Goal: Task Accomplishment & Management: Manage account settings

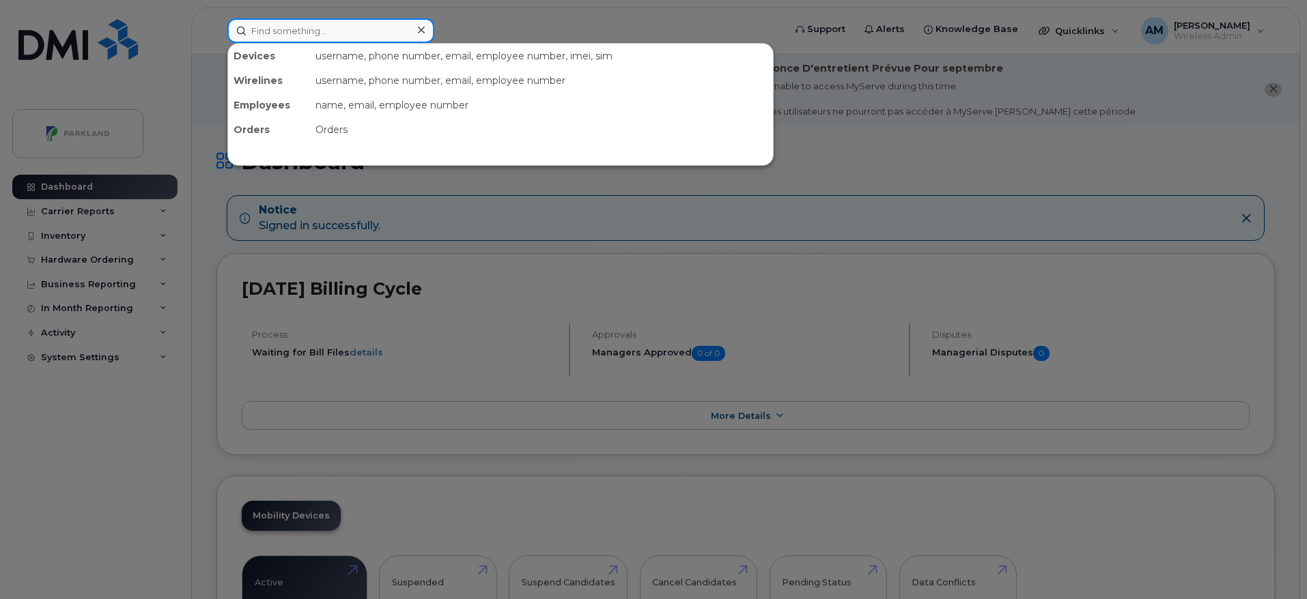
click at [375, 35] on input at bounding box center [330, 30] width 207 height 25
paste input "[PERSON_NAME]"
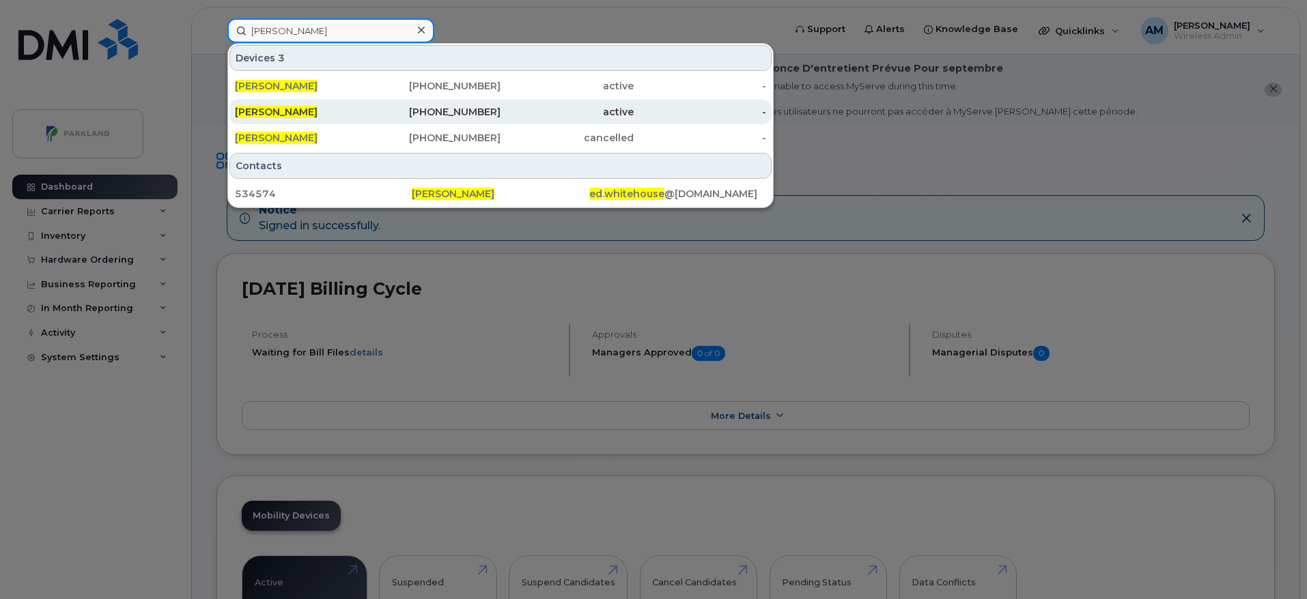
type input "[PERSON_NAME]"
click at [633, 104] on div "active" at bounding box center [699, 112] width 133 height 25
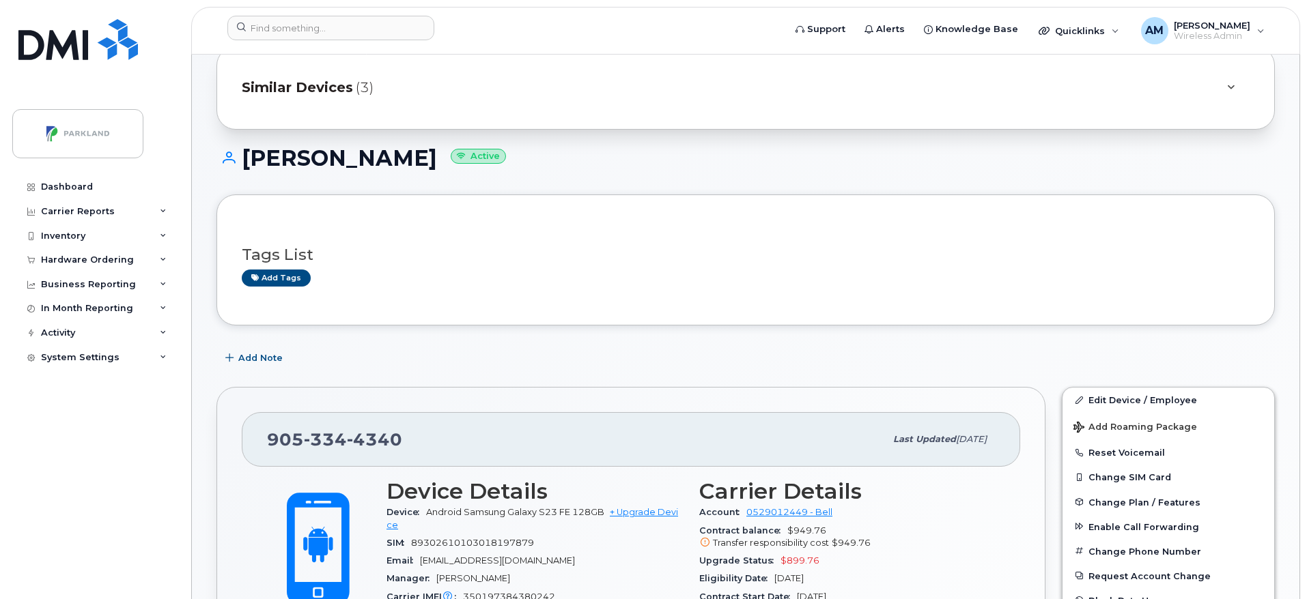
scroll to position [72, 0]
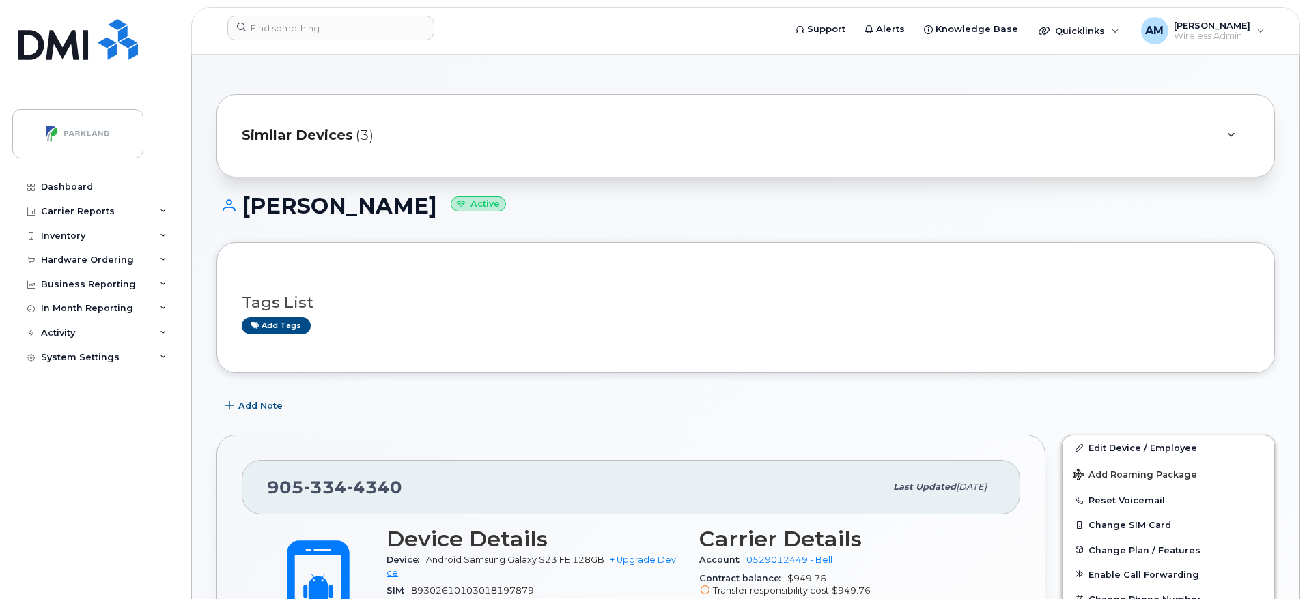
click at [1191, 121] on div "Similar Devices (3)" at bounding box center [726, 135] width 969 height 33
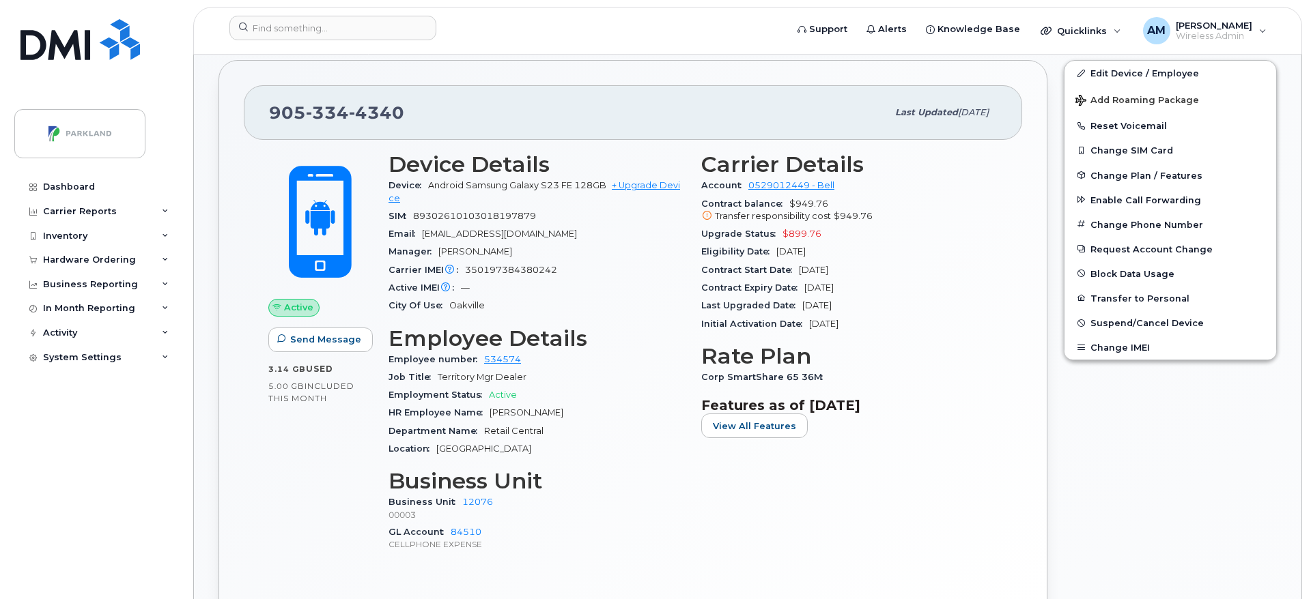
scroll to position [545, 0]
click at [1145, 97] on span "Add Roaming Package" at bounding box center [1135, 100] width 124 height 13
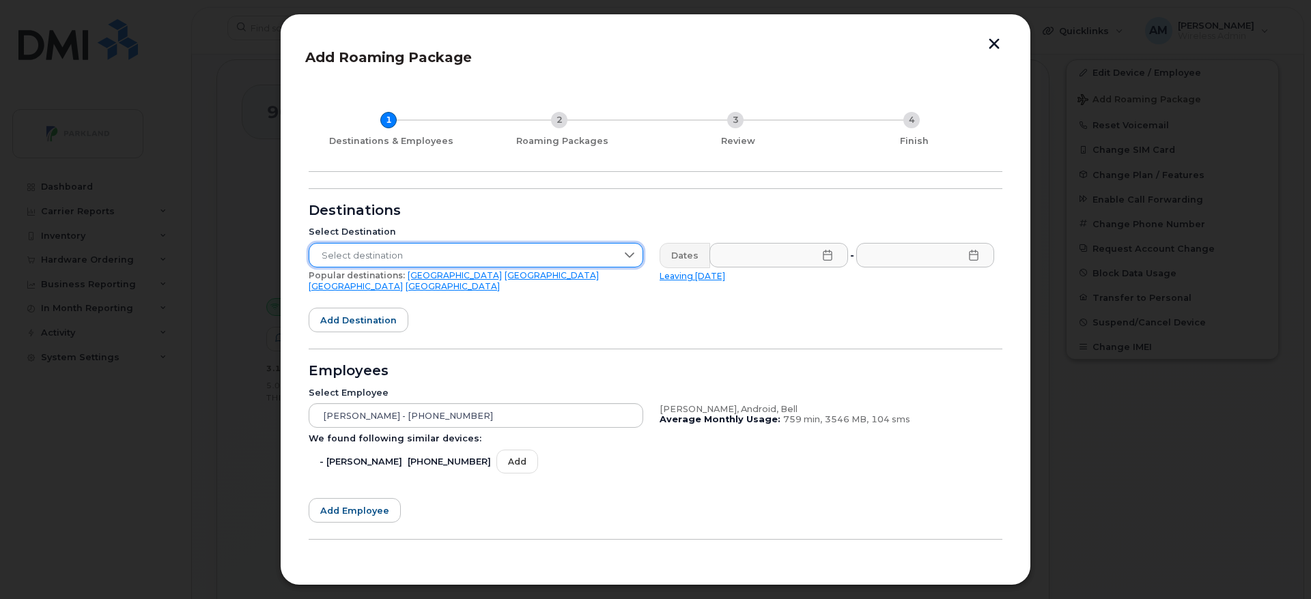
click at [549, 247] on span "Select destination" at bounding box center [462, 256] width 307 height 25
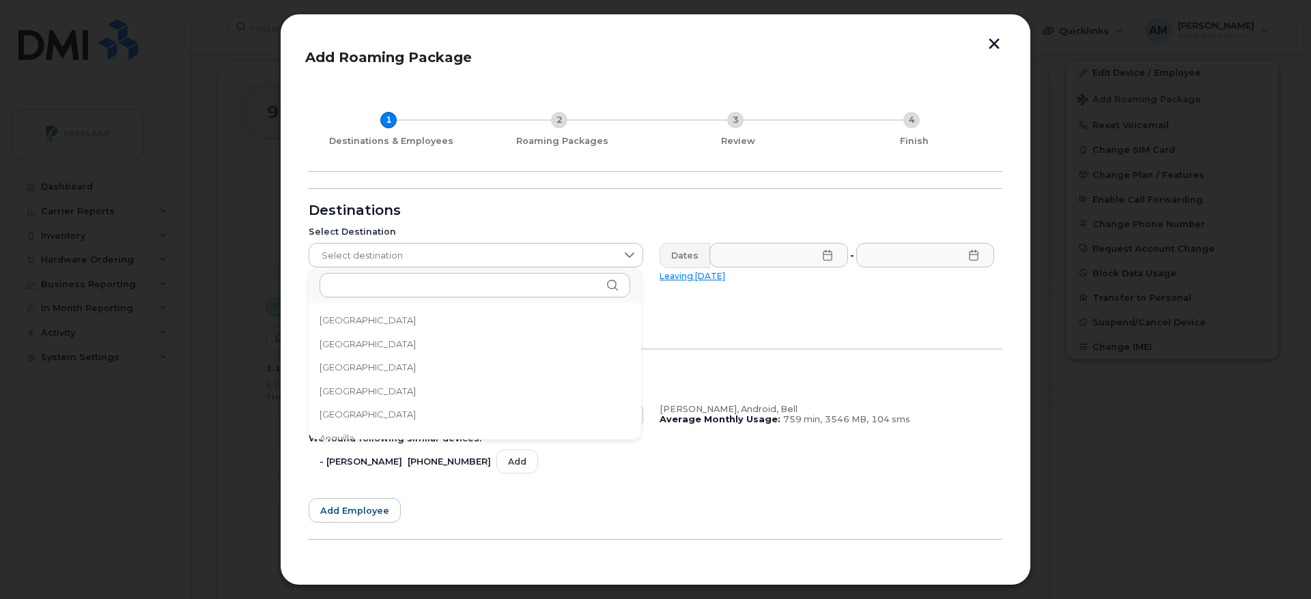
click at [377, 360] on li "[GEOGRAPHIC_DATA]" at bounding box center [475, 368] width 332 height 24
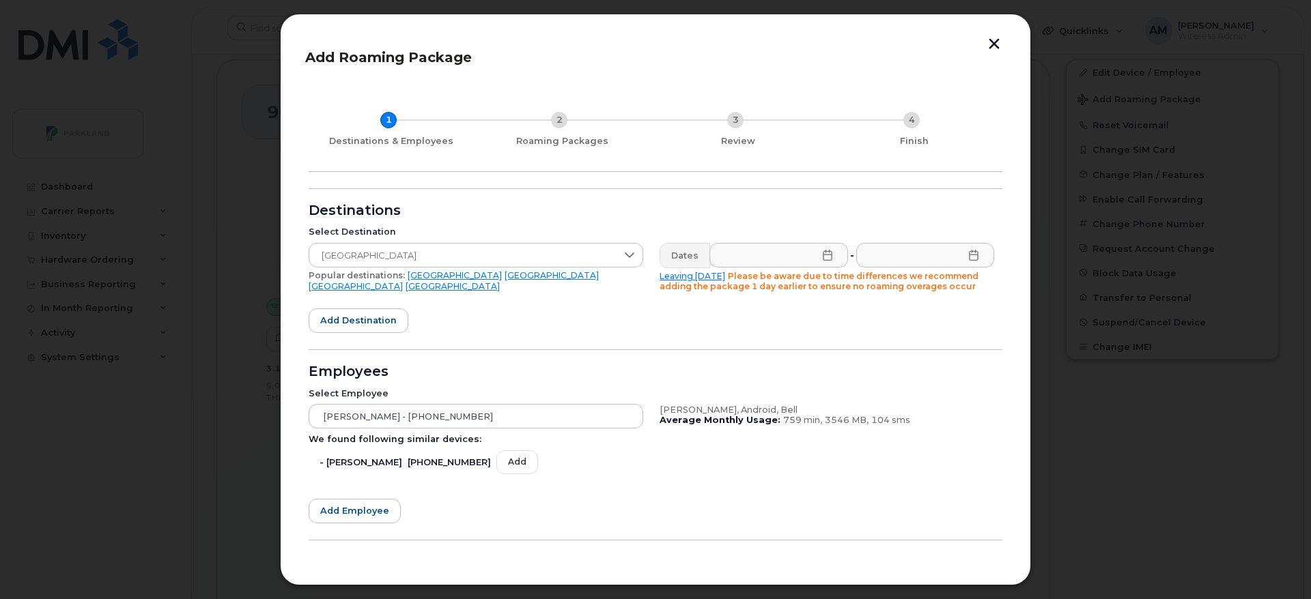
click at [403, 281] on link "[GEOGRAPHIC_DATA]" at bounding box center [356, 286] width 94 height 10
click at [821, 261] on input "text" at bounding box center [778, 255] width 139 height 25
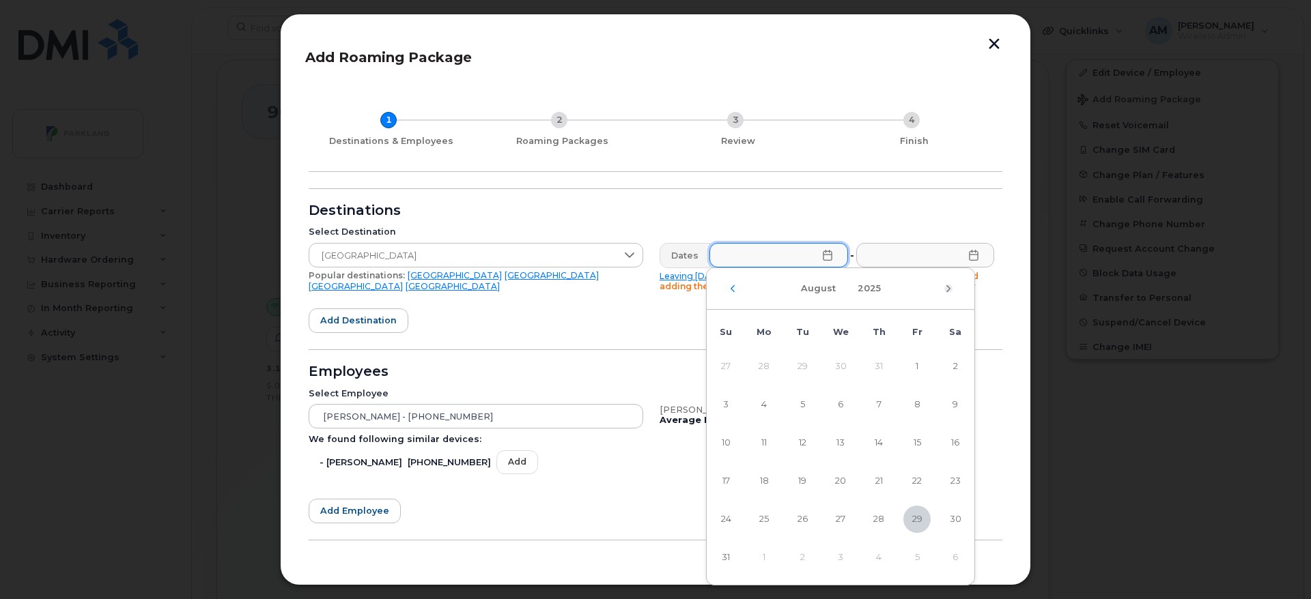
click at [948, 286] on icon "Next Month" at bounding box center [948, 288] width 8 height 11
click at [718, 285] on div "October 2025" at bounding box center [841, 289] width 268 height 42
click at [728, 289] on div "October 2025" at bounding box center [841, 289] width 268 height 42
click at [735, 291] on icon "Previous Month" at bounding box center [732, 288] width 8 height 11
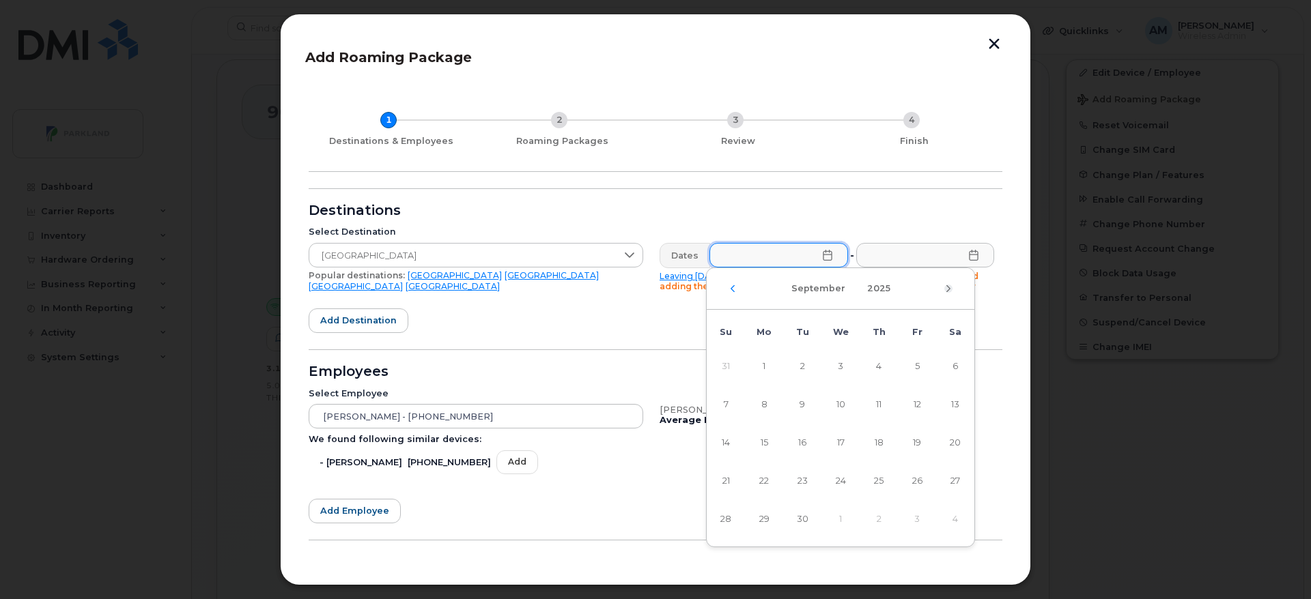
click at [947, 292] on icon "Next Month" at bounding box center [948, 288] width 8 height 11
click at [943, 290] on div "October 2025" at bounding box center [841, 289] width 268 height 42
click at [953, 291] on div "October 2025" at bounding box center [841, 289] width 268 height 42
click at [947, 289] on icon "Next Month" at bounding box center [948, 288] width 8 height 11
click at [731, 288] on icon "Previous Month" at bounding box center [732, 288] width 4 height 7
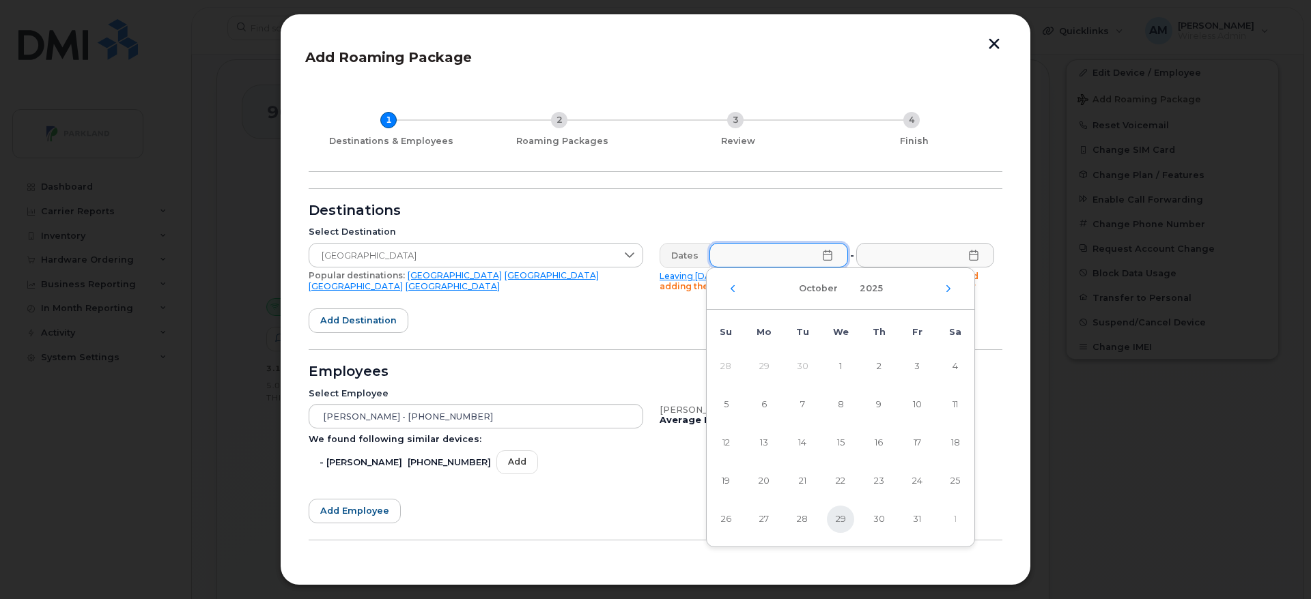
click at [839, 515] on span "29" at bounding box center [840, 519] width 27 height 27
type input "10/29/2025"
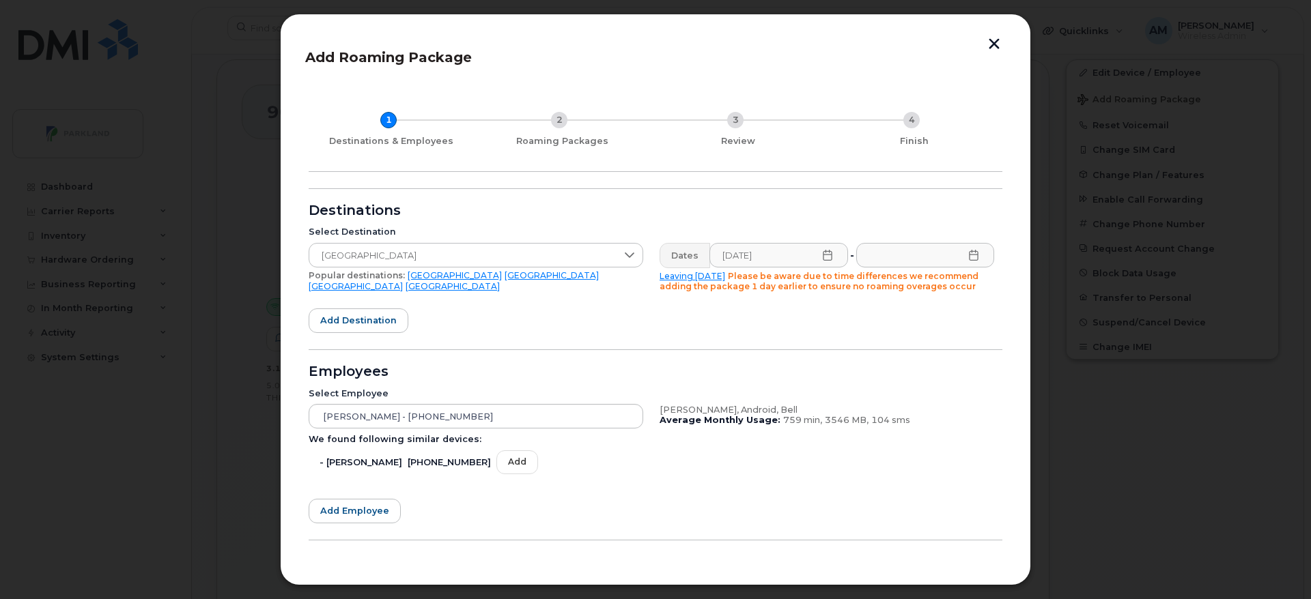
click at [971, 257] on icon at bounding box center [973, 255] width 11 height 11
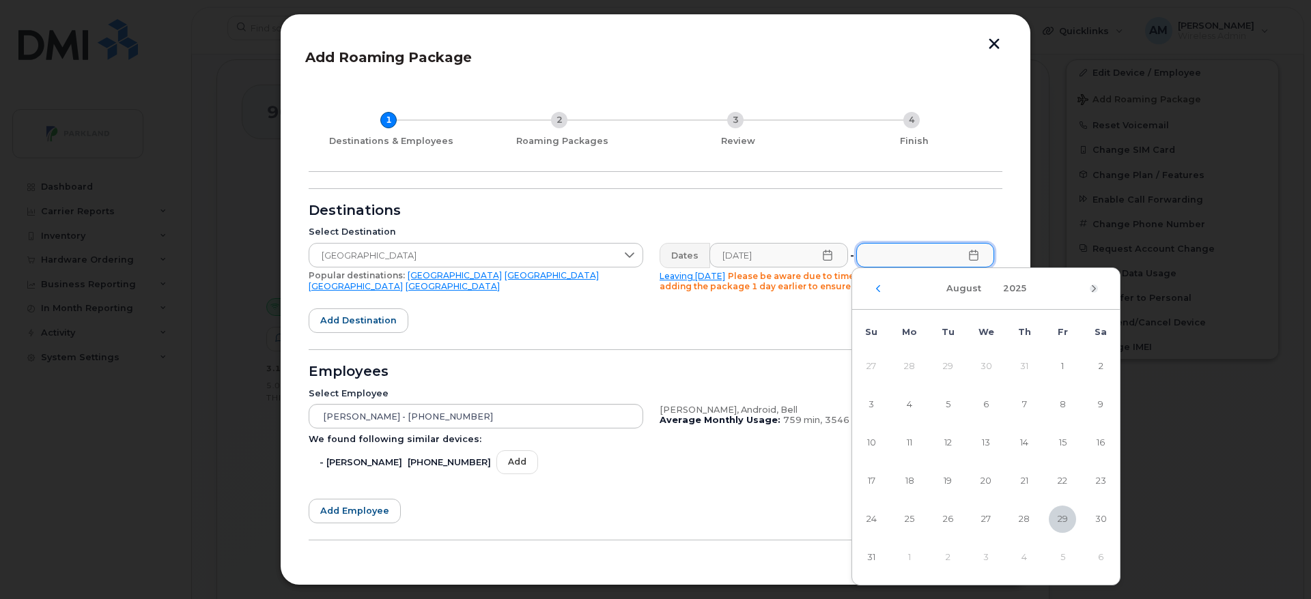
click at [1092, 291] on icon "Next Month" at bounding box center [1093, 288] width 8 height 11
click at [1022, 407] on span "6" at bounding box center [1023, 404] width 27 height 27
type input "11/06/2025"
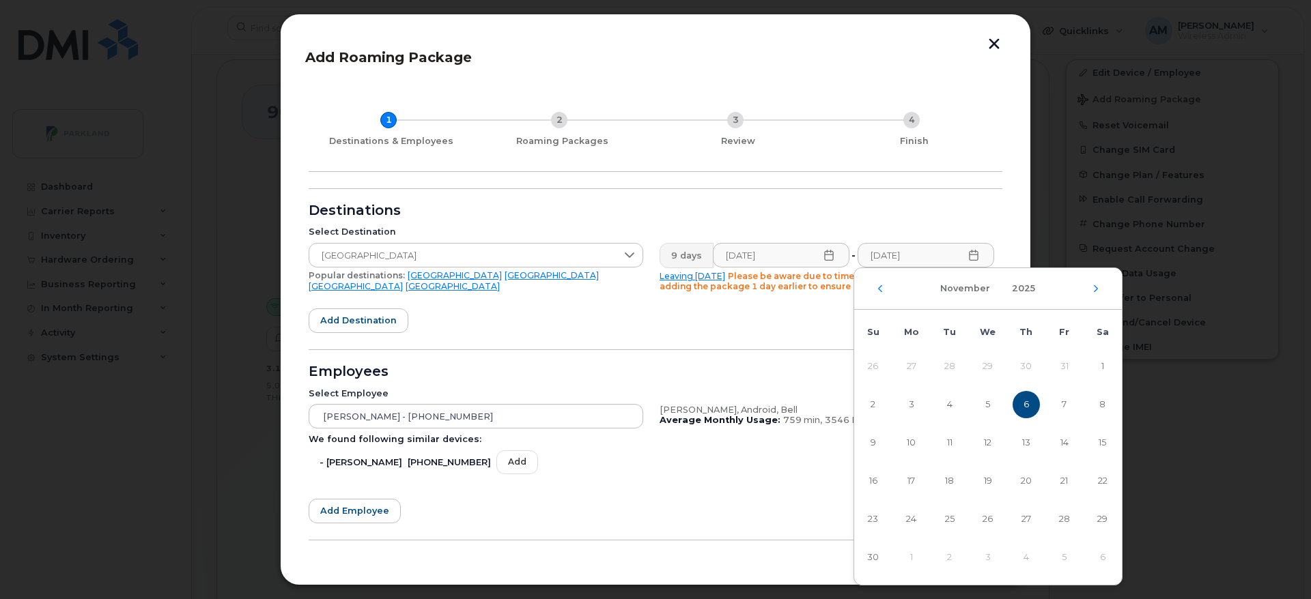
click at [814, 329] on form "Destinations Select Destination Mexico Popular destinations: USA Mexico United …" at bounding box center [656, 393] width 694 height 410
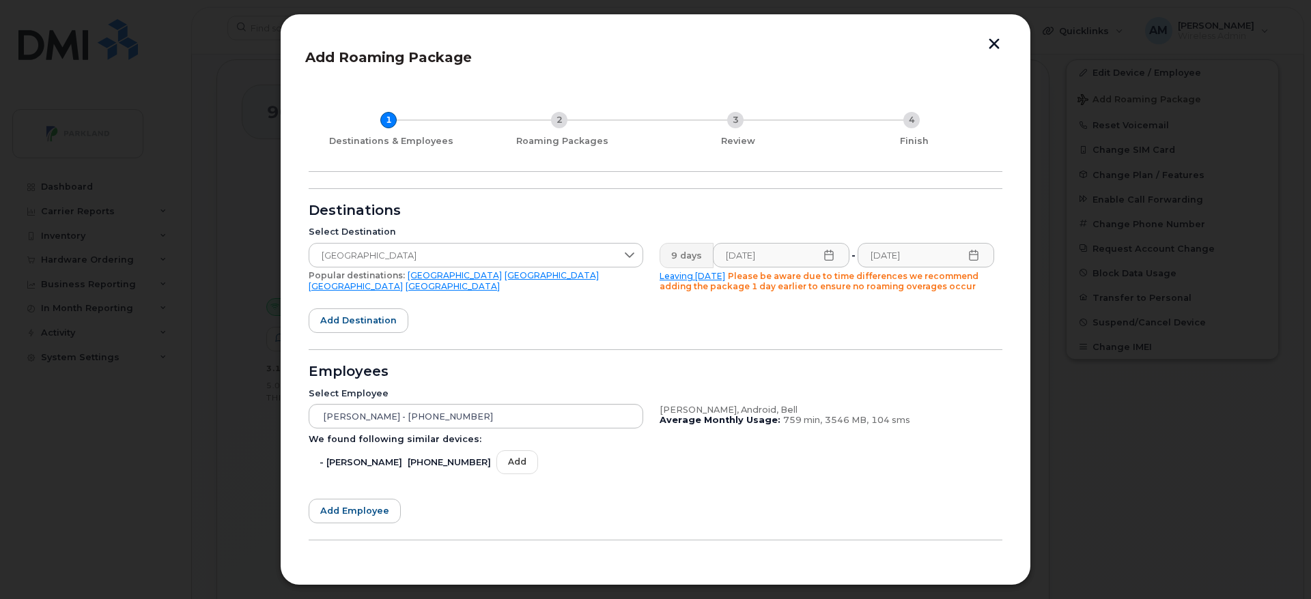
drag, startPoint x: 999, startPoint y: 461, endPoint x: 1001, endPoint y: 507, distance: 45.8
click at [1001, 507] on div "1 Destinations & Employees 2 Roaming Packages 3 Review 4 Finish Destinations Se…" at bounding box center [655, 342] width 700 height 517
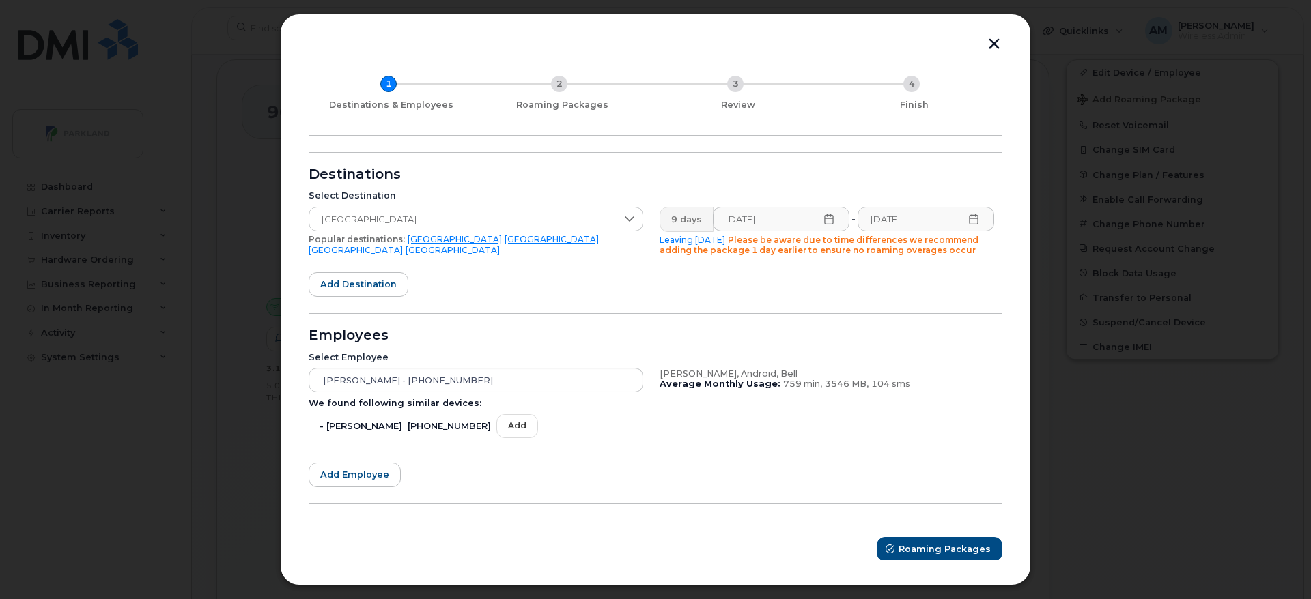
scroll to position [41, 0]
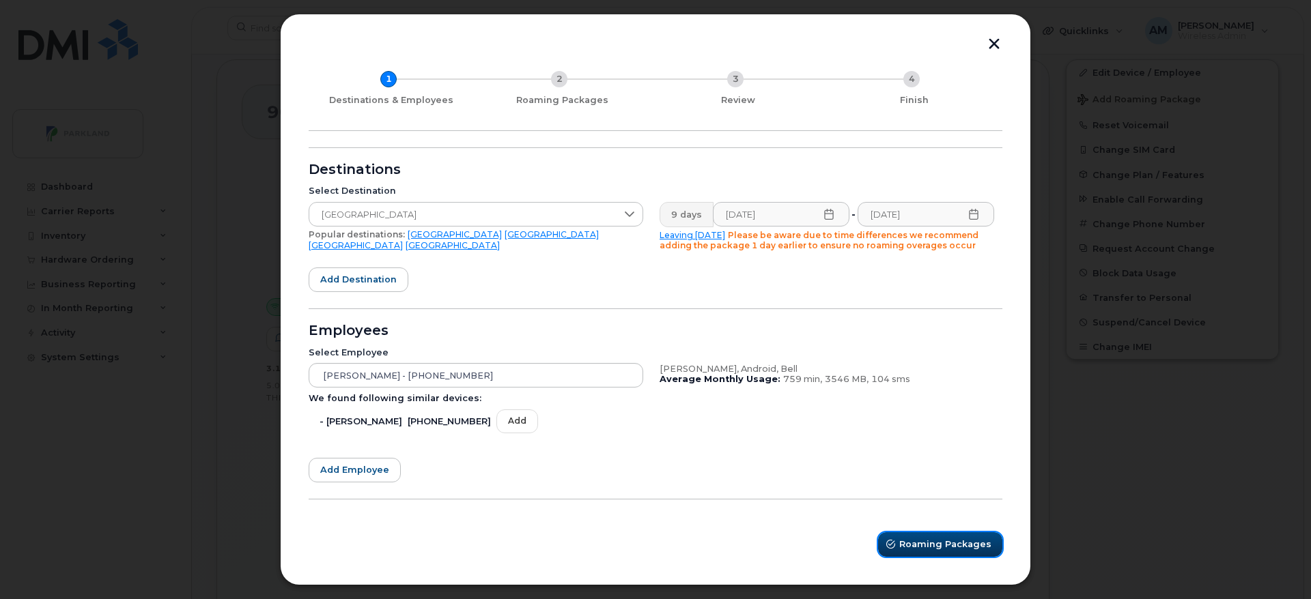
click at [960, 547] on span "Roaming Packages" at bounding box center [945, 544] width 92 height 13
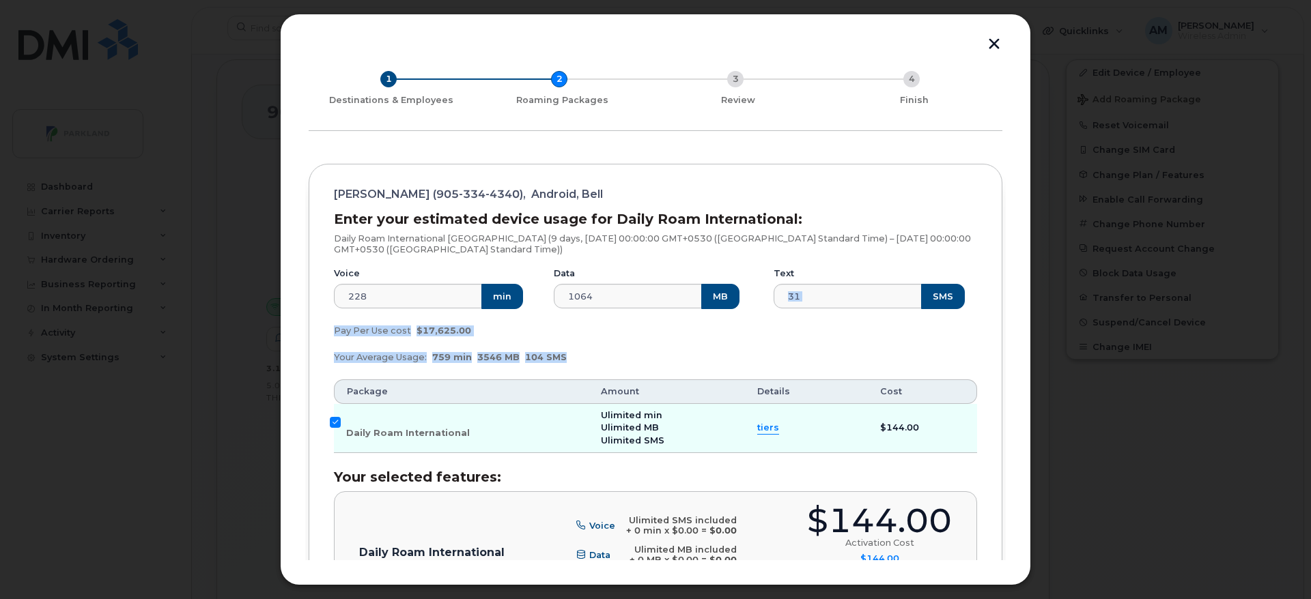
drag, startPoint x: 1001, startPoint y: 271, endPoint x: 1008, endPoint y: 389, distance: 118.3
click at [1008, 389] on div "Add Roaming Package 1 Destinations & Employees 2 Roaming Packages 3 Review 4 Fi…" at bounding box center [655, 300] width 751 height 572
click at [999, 392] on div "1 Destinations & Employees 2 Roaming Packages 3 Review 4 Finish Ed Whitehouse (…" at bounding box center [655, 596] width 700 height 1106
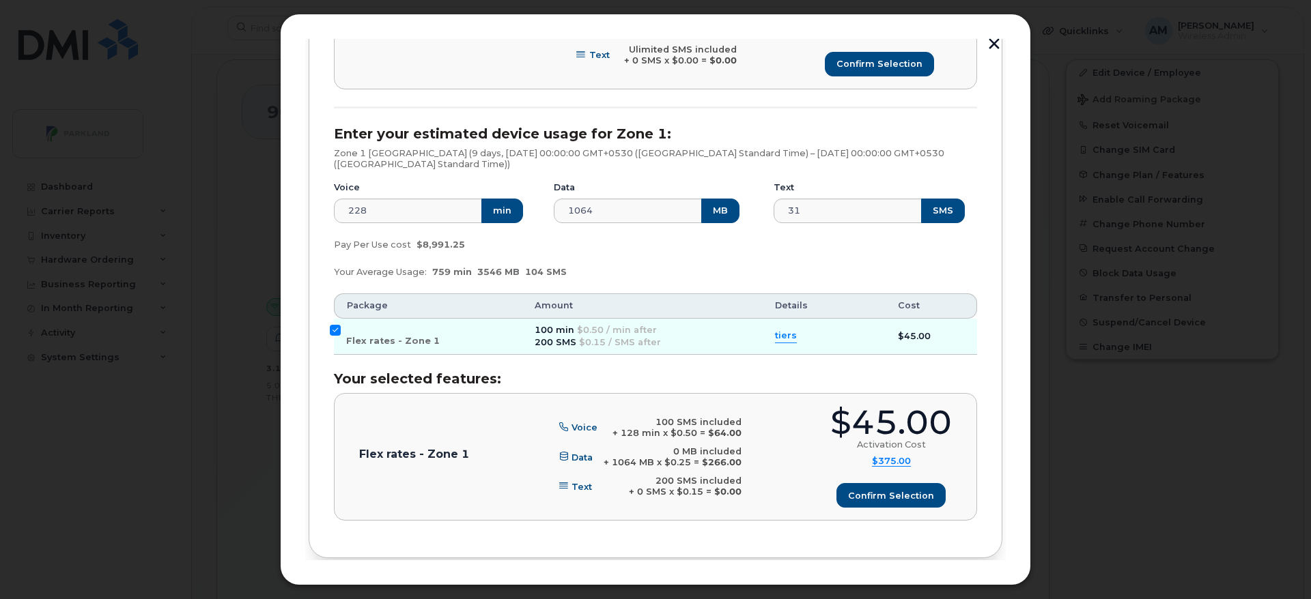
scroll to position [581, 0]
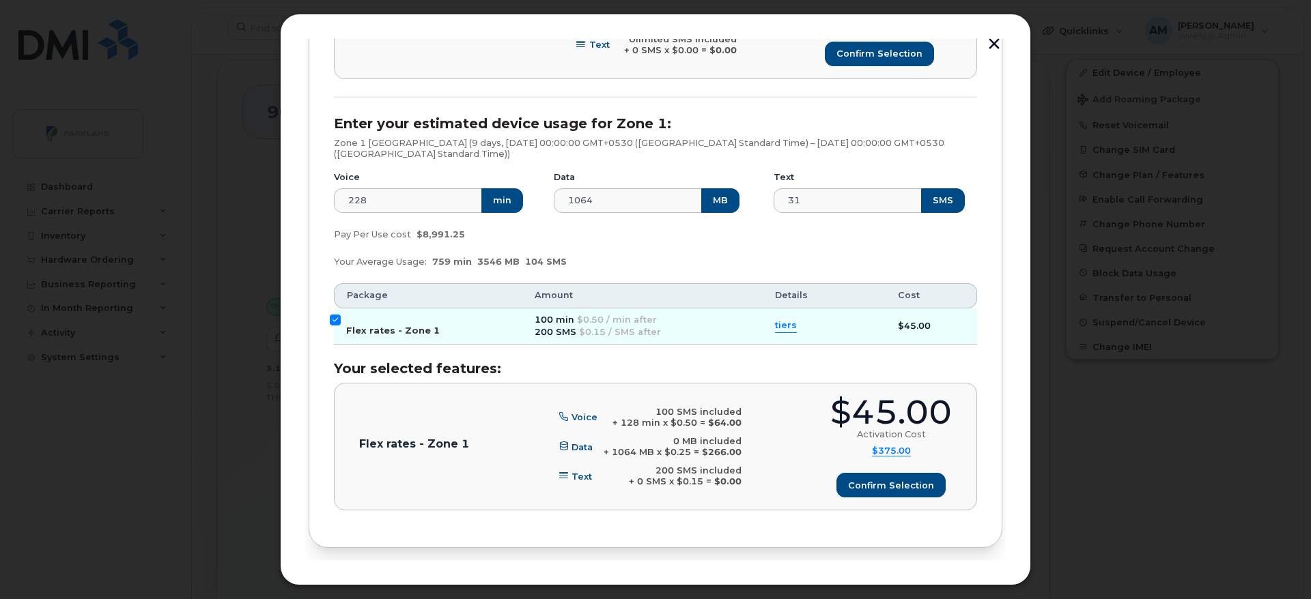
click at [334, 317] on input "Flex rates - Zone 1" at bounding box center [335, 320] width 11 height 11
checkbox input "false"
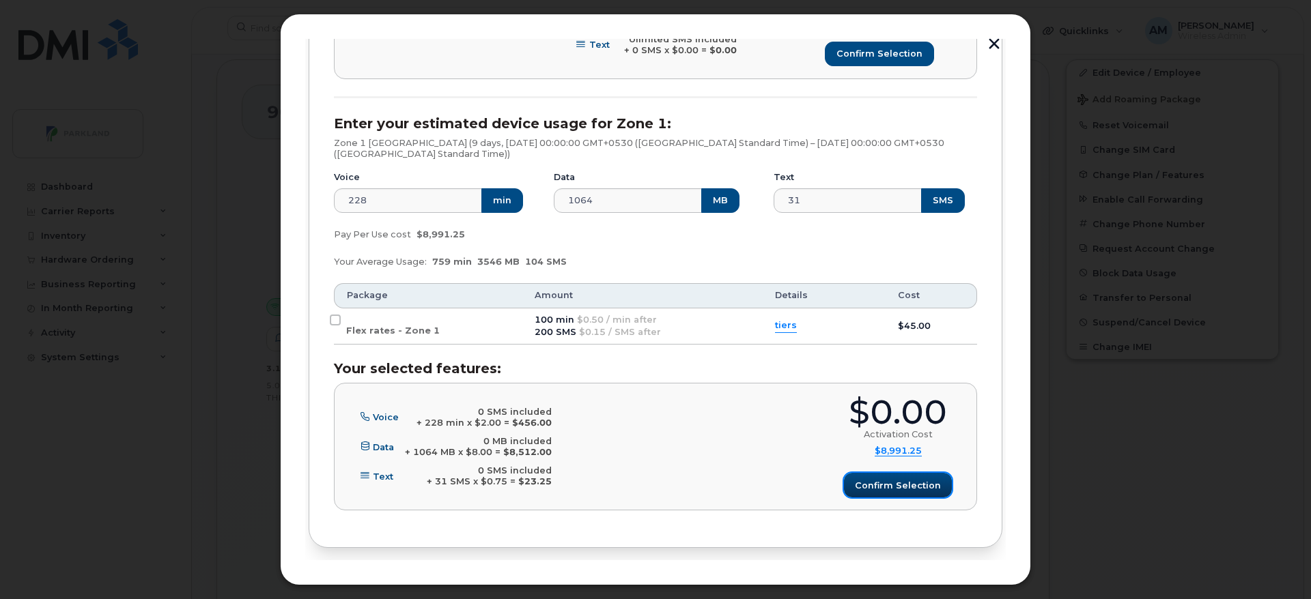
click at [905, 477] on button "Confirm selection" at bounding box center [898, 485] width 108 height 25
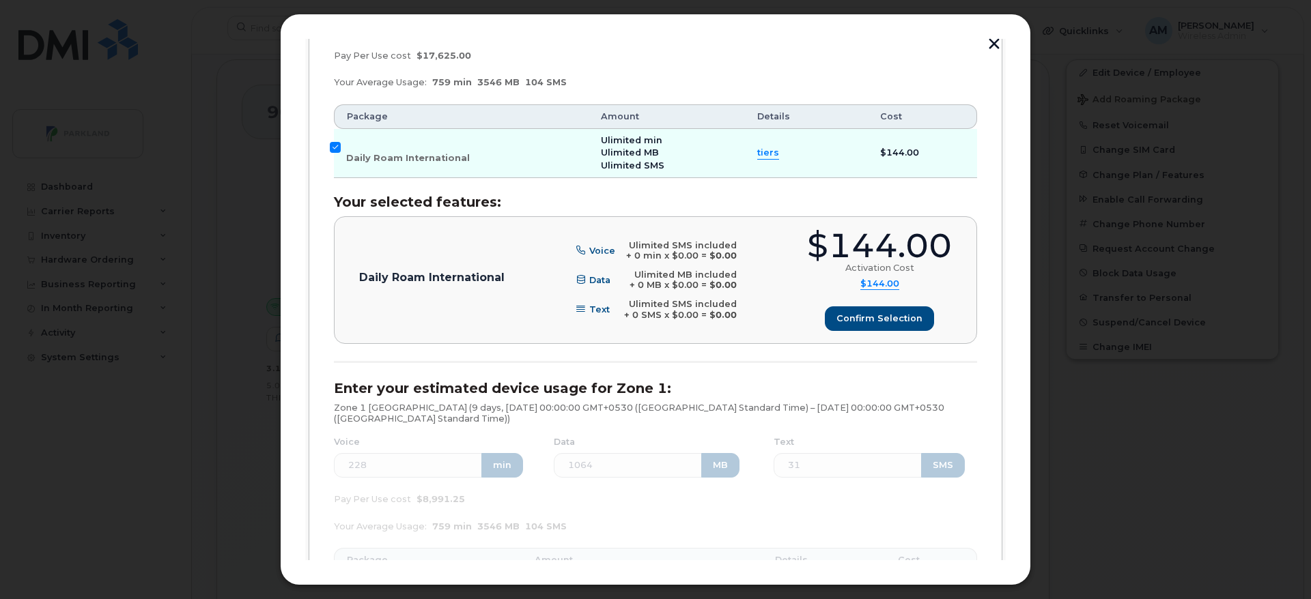
scroll to position [239, 0]
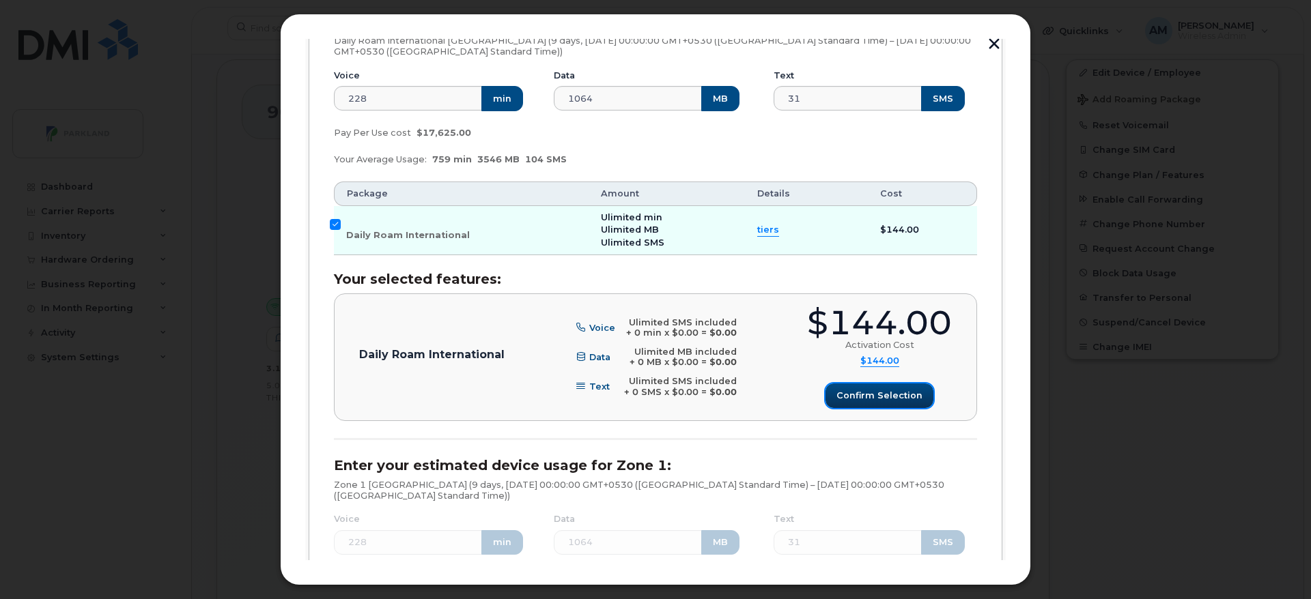
click at [844, 405] on button "Confirm selection" at bounding box center [879, 396] width 108 height 25
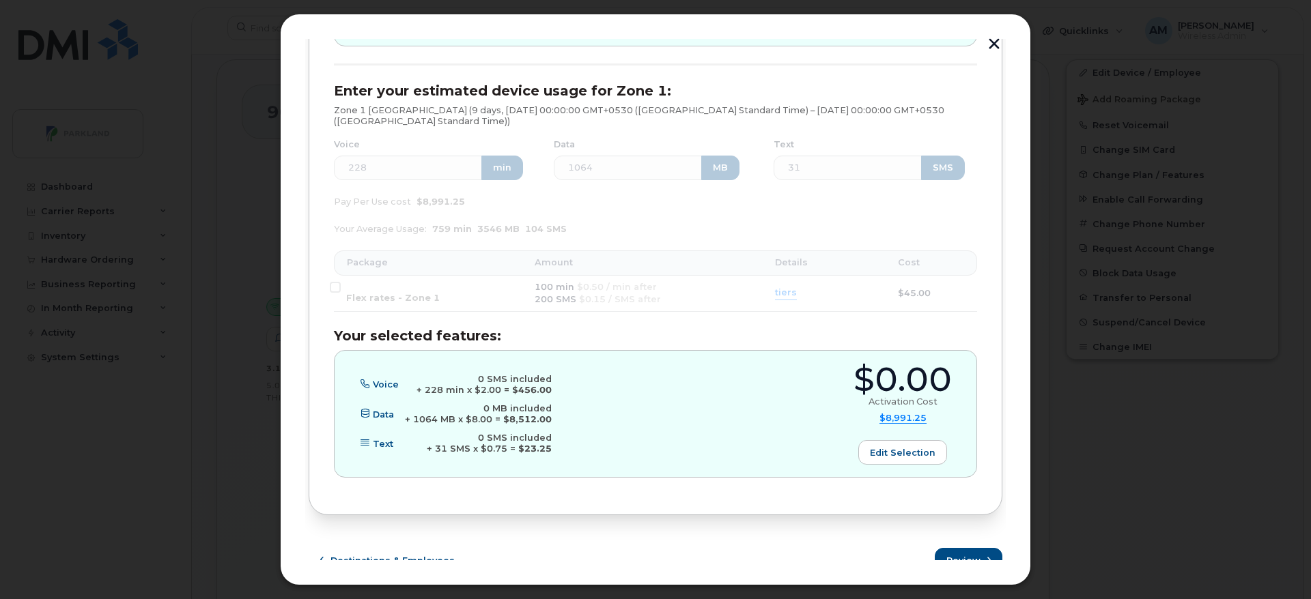
scroll to position [629, 0]
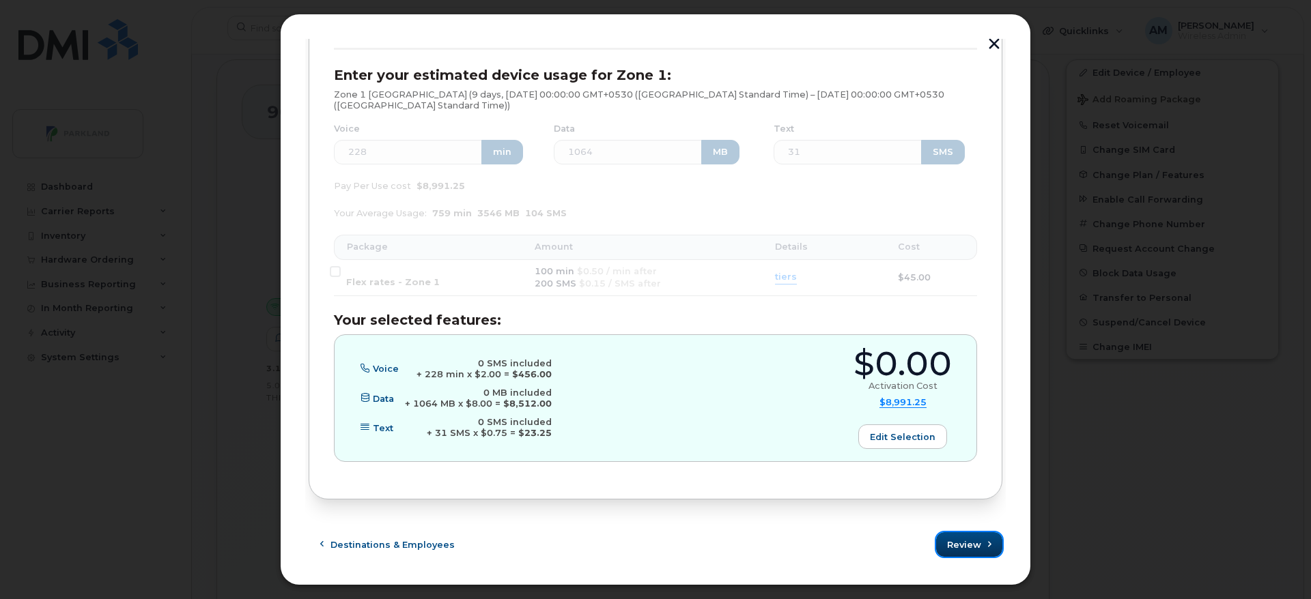
click at [970, 549] on span "Review" at bounding box center [964, 545] width 34 height 13
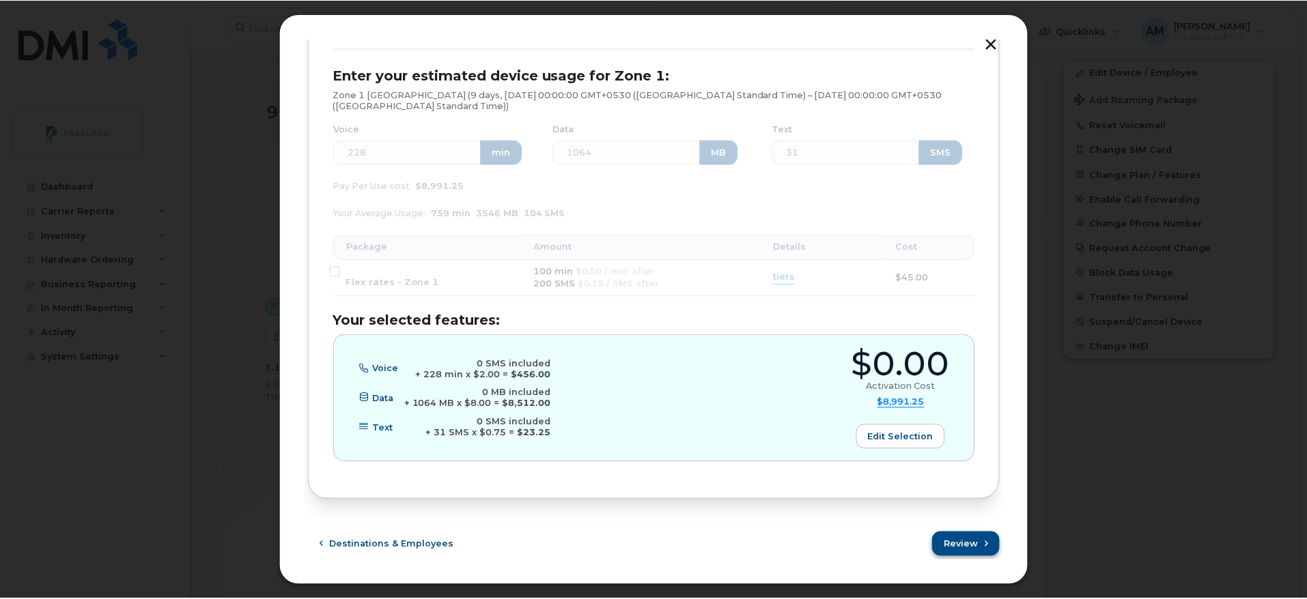
scroll to position [0, 0]
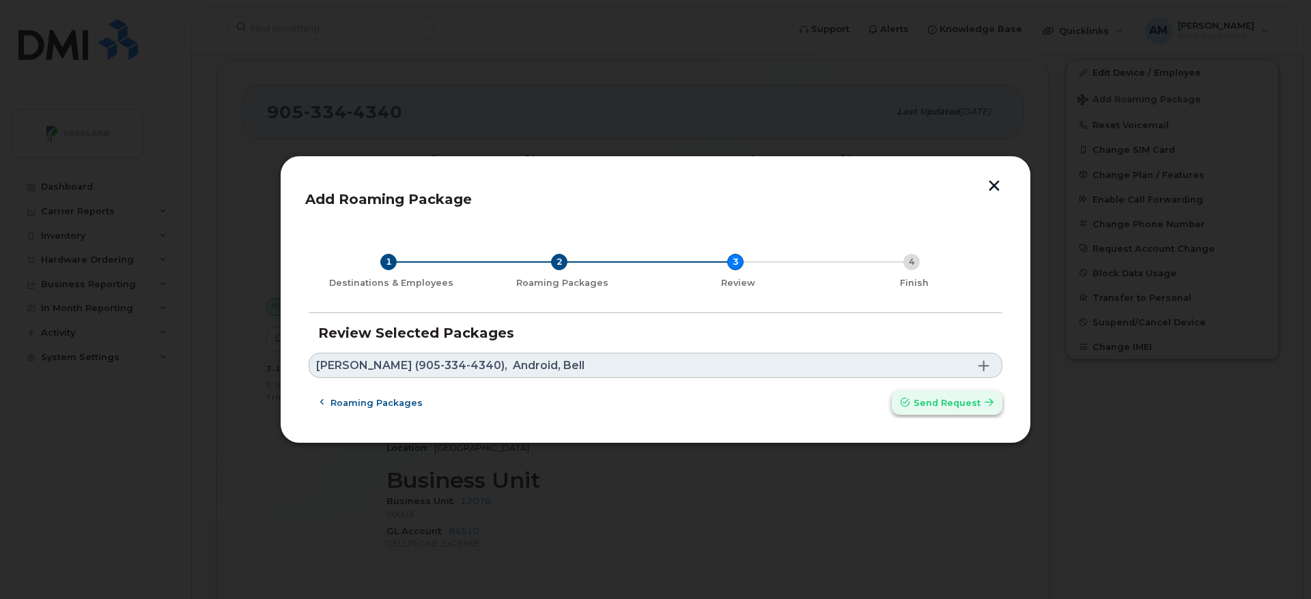
click at [909, 399] on icon "submit" at bounding box center [904, 403] width 9 height 9
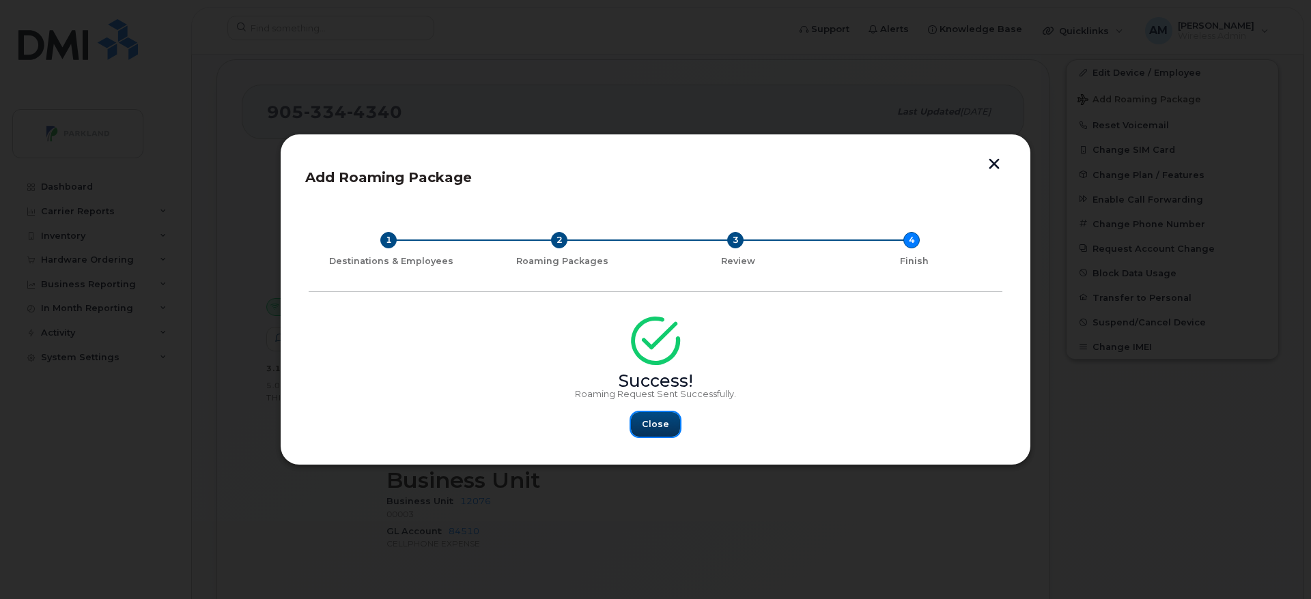
click at [668, 423] on button "Close" at bounding box center [655, 424] width 49 height 25
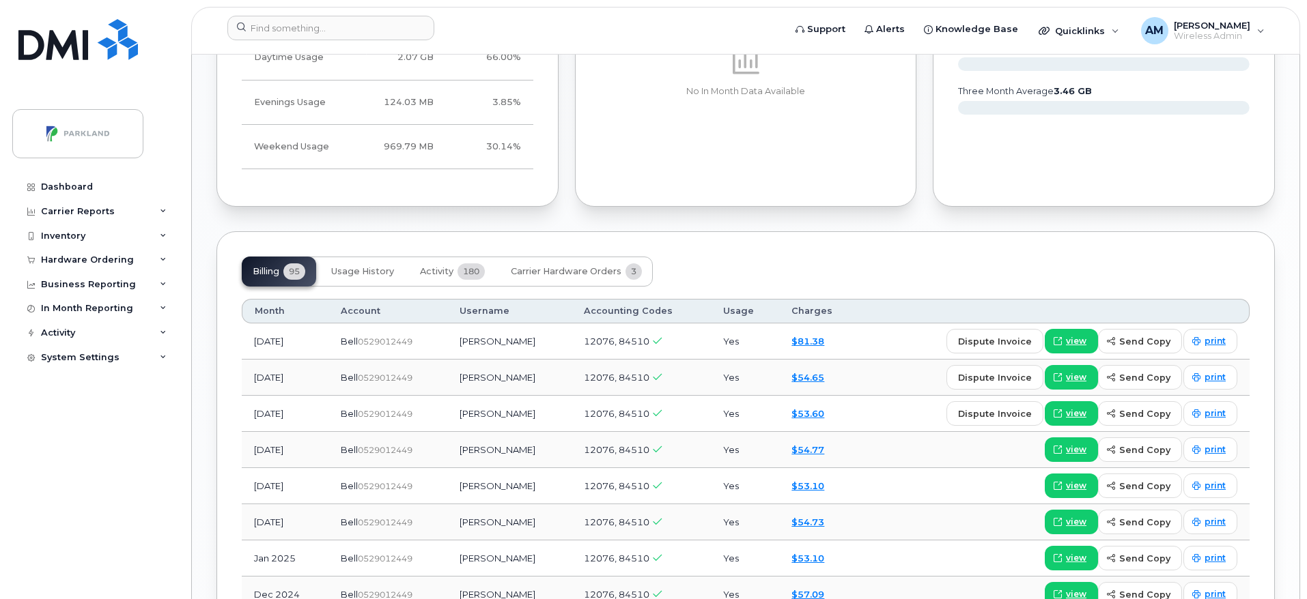
scroll to position [1298, 0]
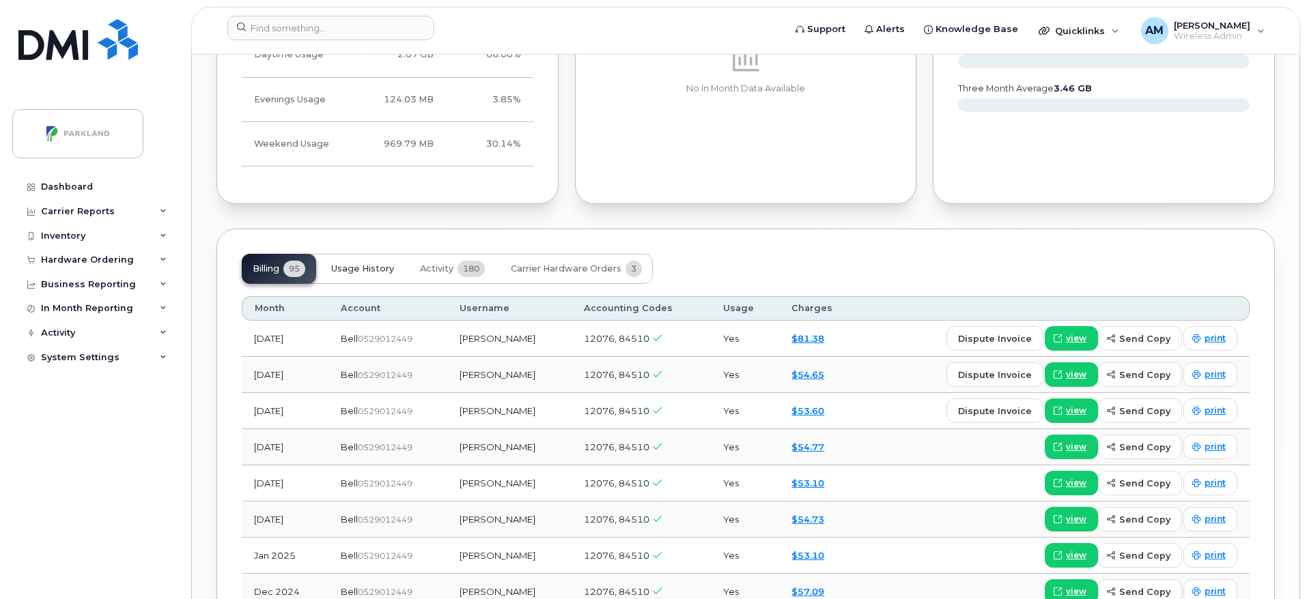
click at [353, 258] on button "Usage History" at bounding box center [362, 269] width 85 height 30
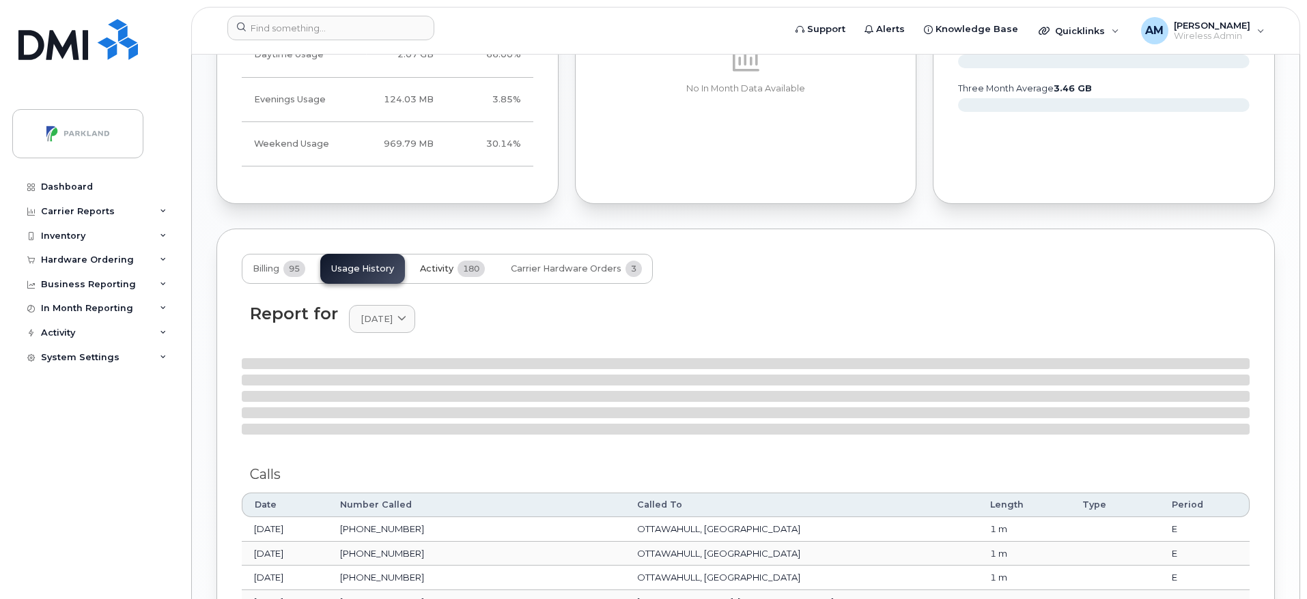
click at [449, 273] on span "Activity" at bounding box center [436, 268] width 33 height 11
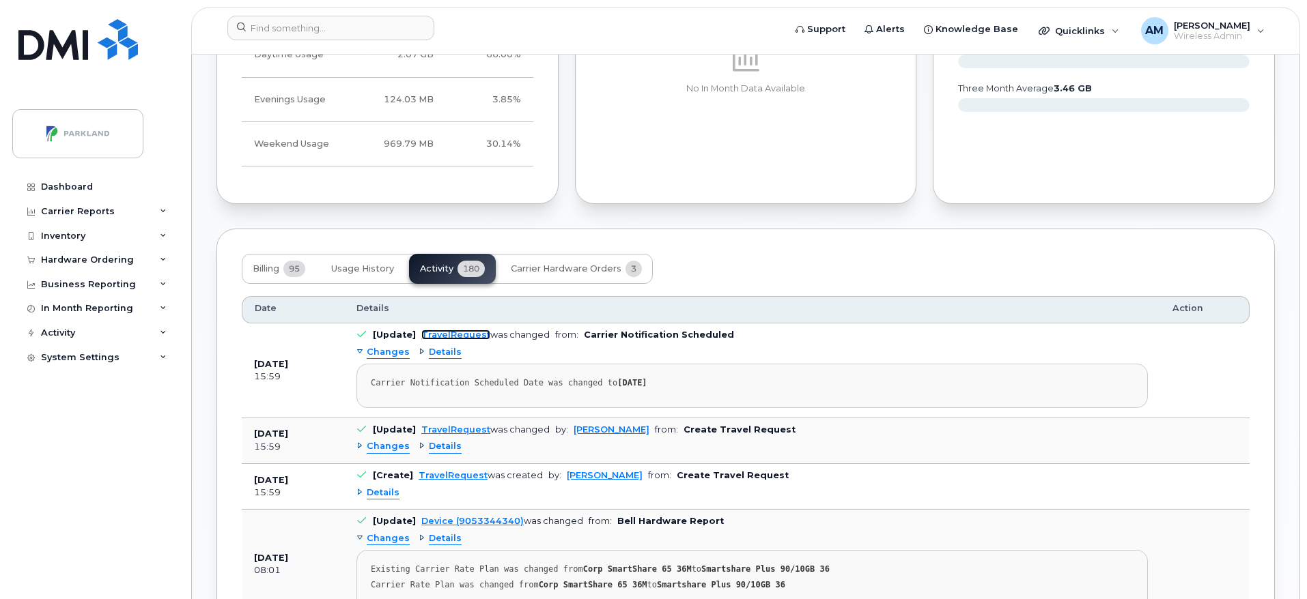
click at [455, 334] on link "TravelRequest" at bounding box center [455, 335] width 69 height 10
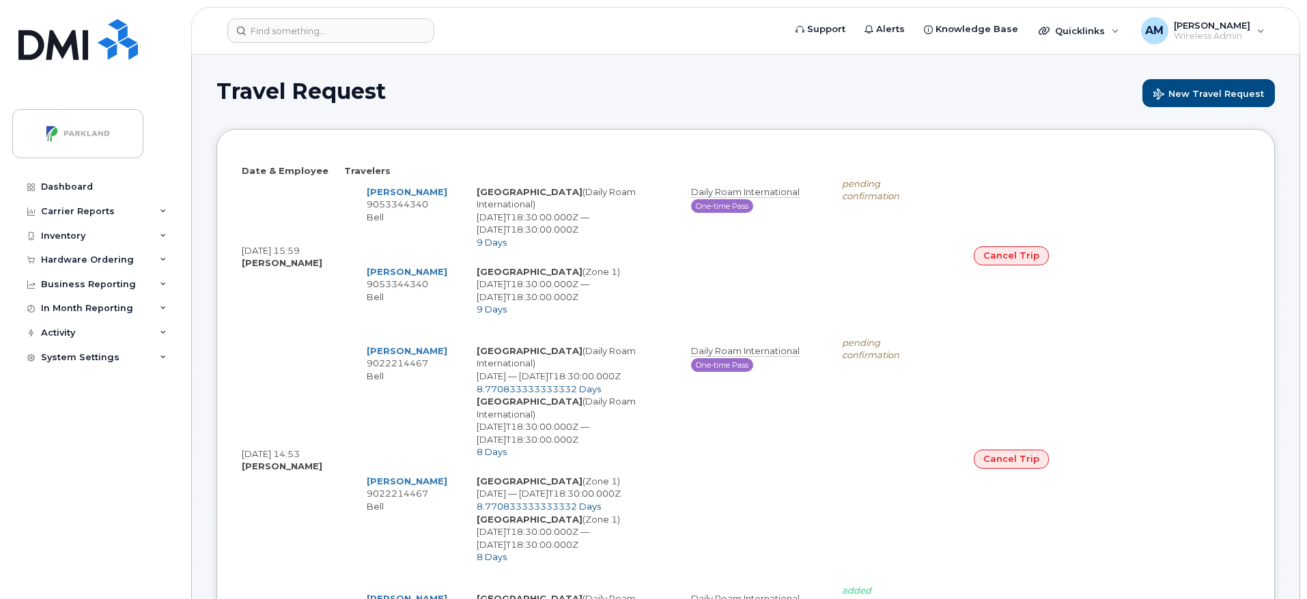
select select
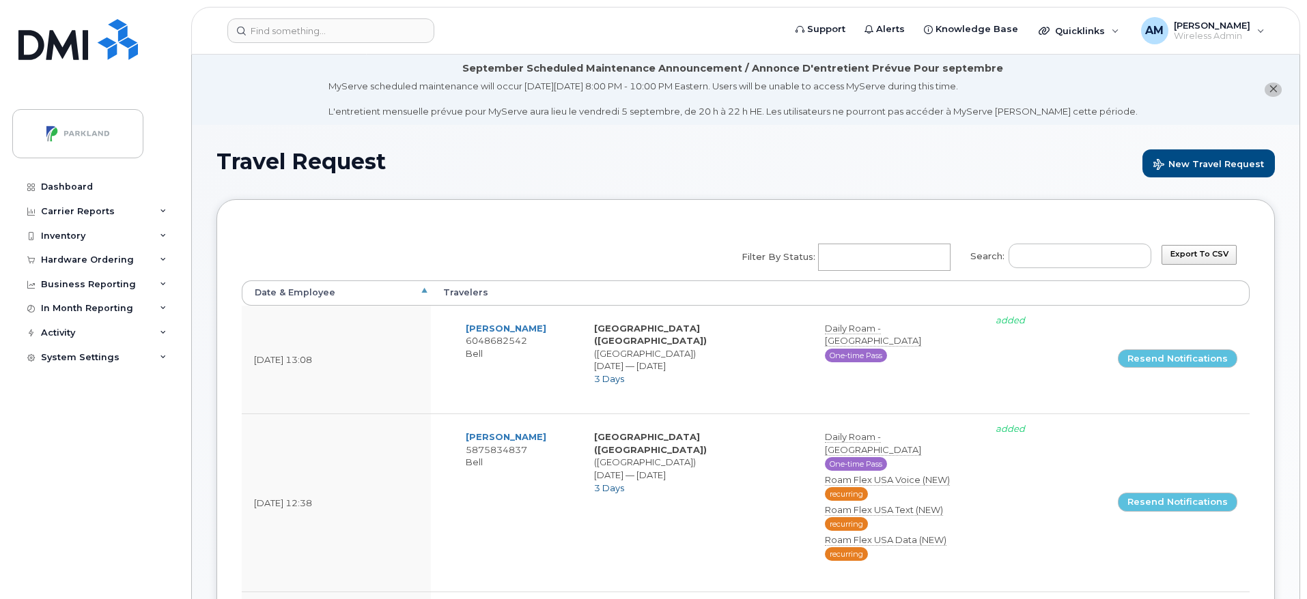
click at [426, 291] on th "Date & Employee" at bounding box center [336, 293] width 189 height 25
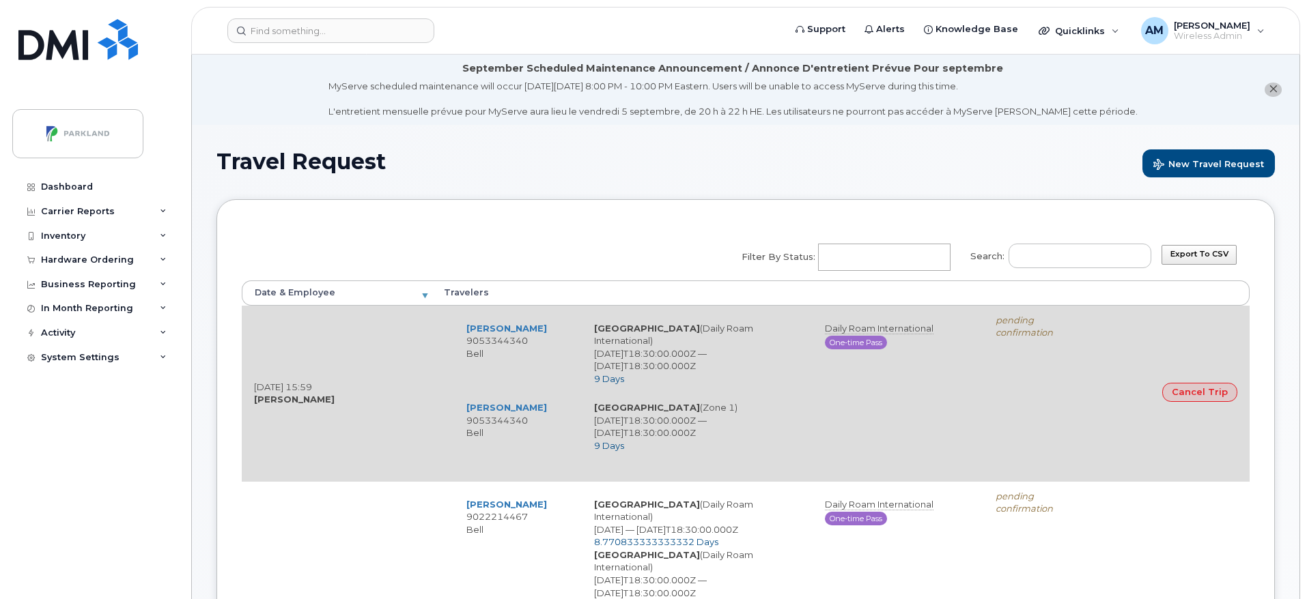
click at [287, 394] on strong "[PERSON_NAME]" at bounding box center [294, 399] width 81 height 11
click at [498, 332] on link "Ed Whitehouse" at bounding box center [506, 328] width 81 height 11
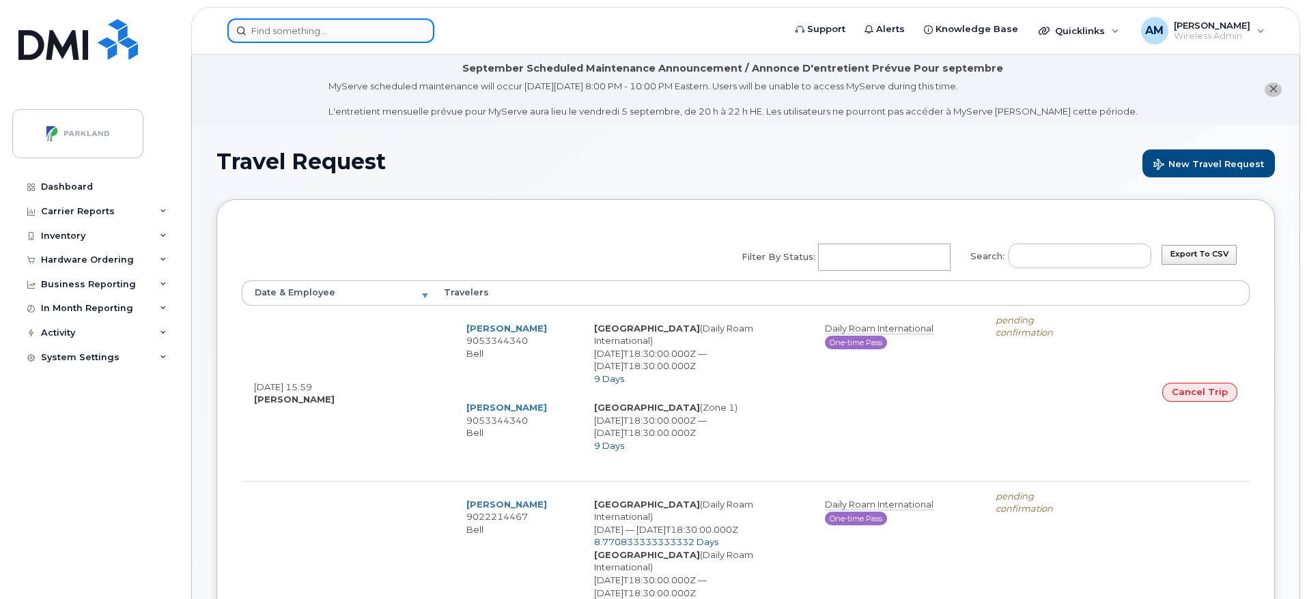
click at [297, 29] on input at bounding box center [330, 30] width 207 height 25
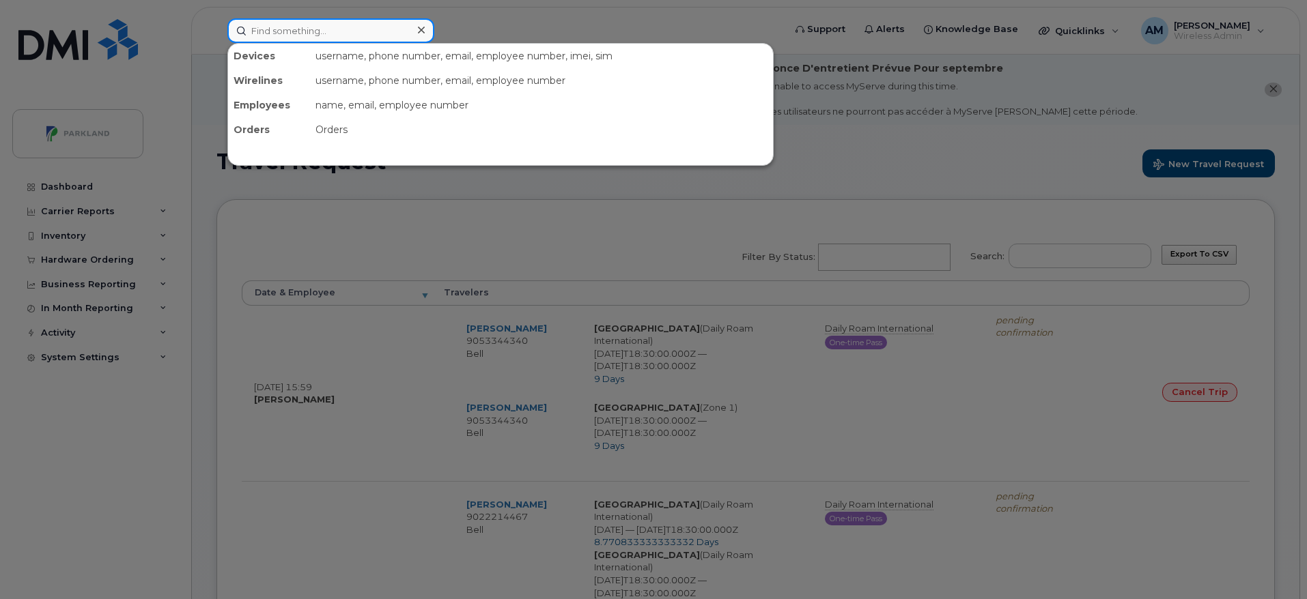
paste input "Ed Whitehouse"
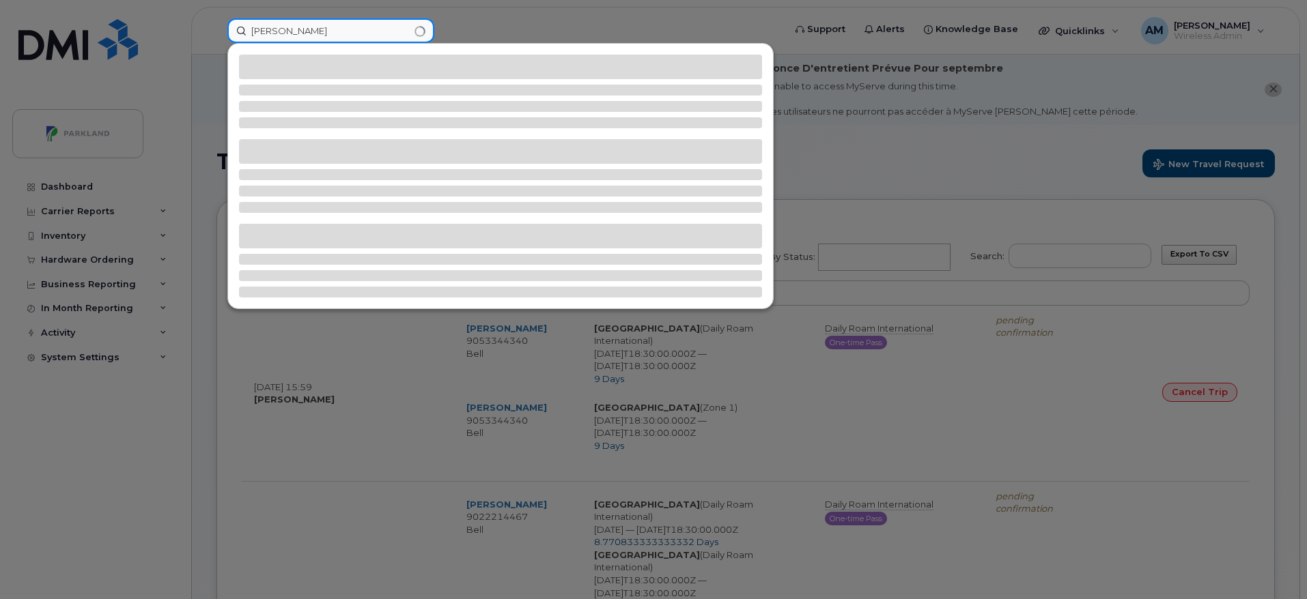
type input "Ed Whitehouse"
click at [459, 23] on div at bounding box center [653, 299] width 1307 height 599
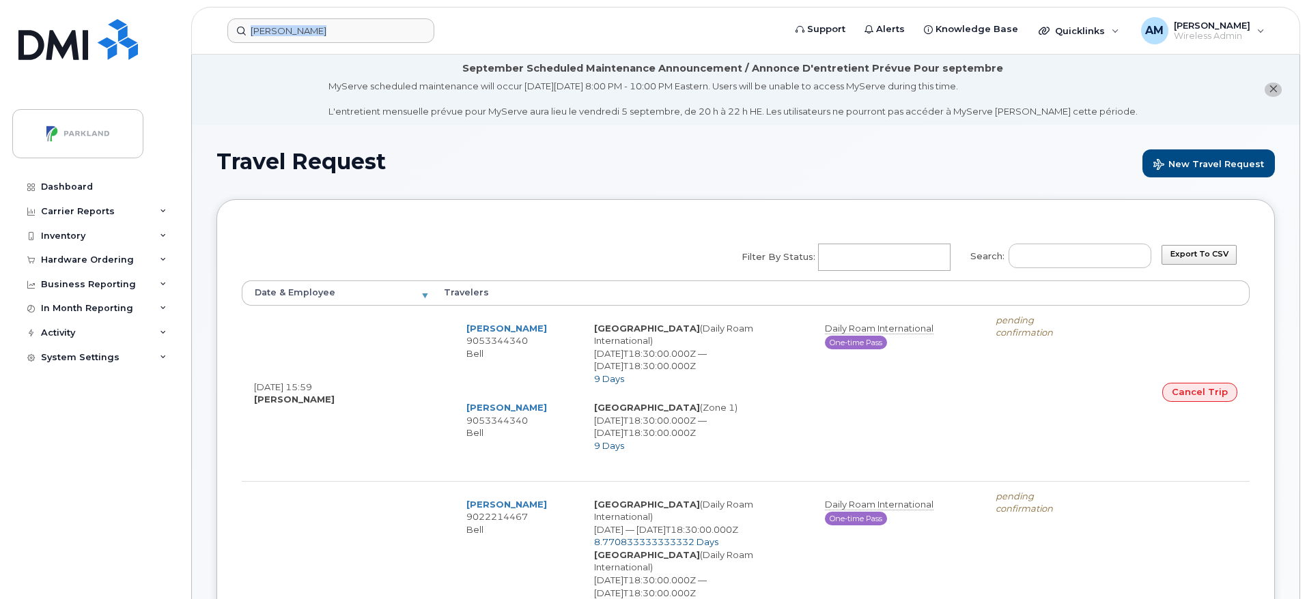
click at [459, 23] on form "Ed Whitehouse" at bounding box center [500, 30] width 547 height 25
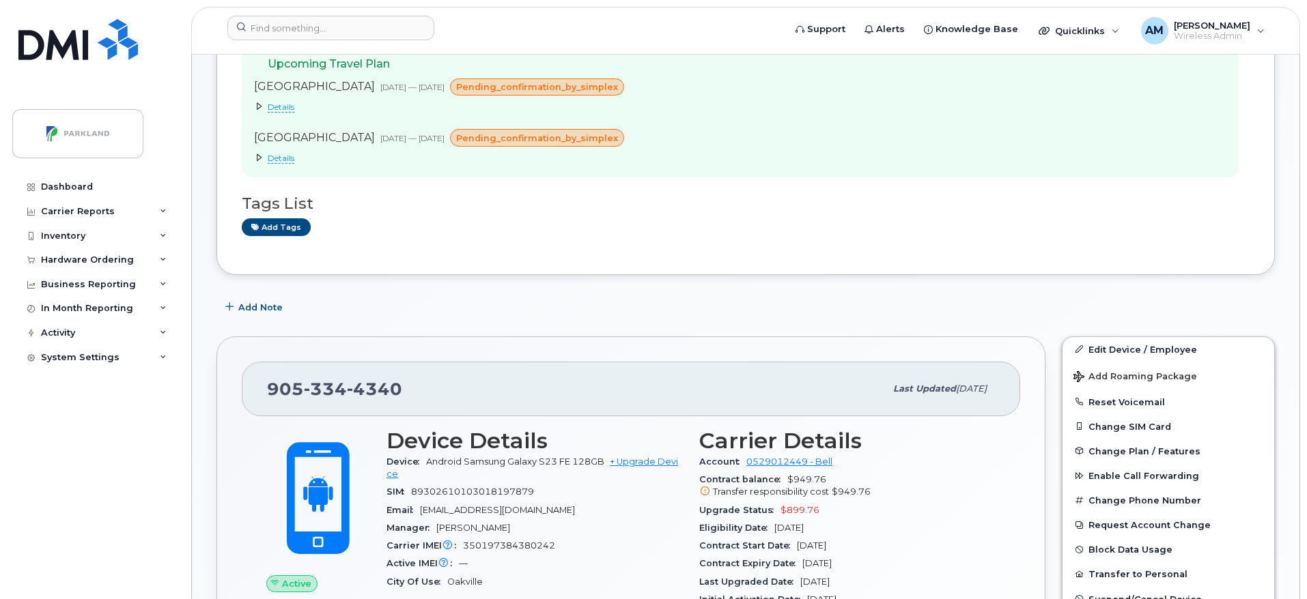
scroll to position [307, 0]
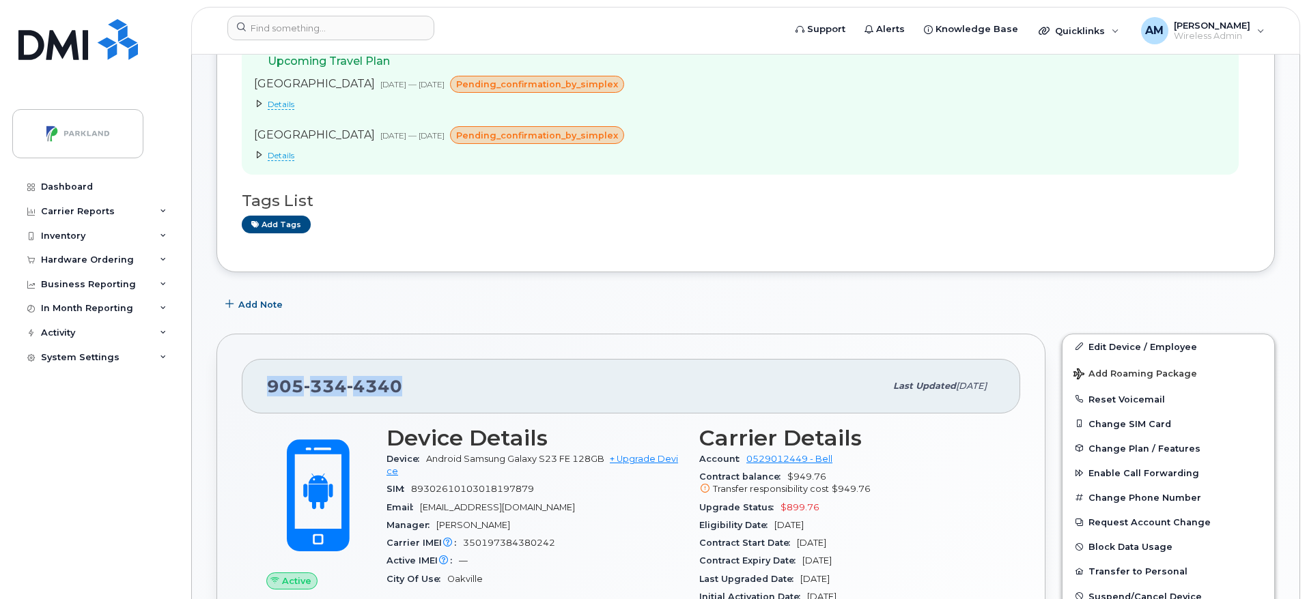
drag, startPoint x: 263, startPoint y: 380, endPoint x: 460, endPoint y: 373, distance: 196.7
click at [460, 373] on div "905 334 4340 Last updated Aug 21, 2025" at bounding box center [631, 386] width 778 height 55
copy span "905 334 4340"
click at [1170, 227] on div "Add tags" at bounding box center [740, 224] width 997 height 17
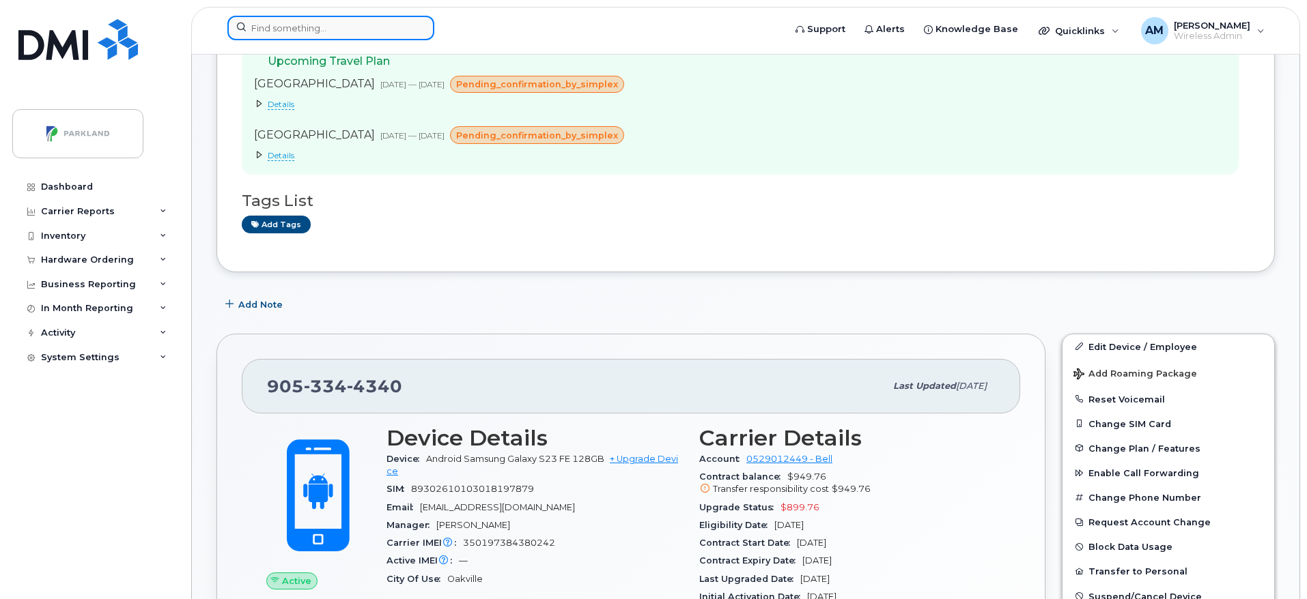
click at [365, 16] on input at bounding box center [330, 28] width 207 height 25
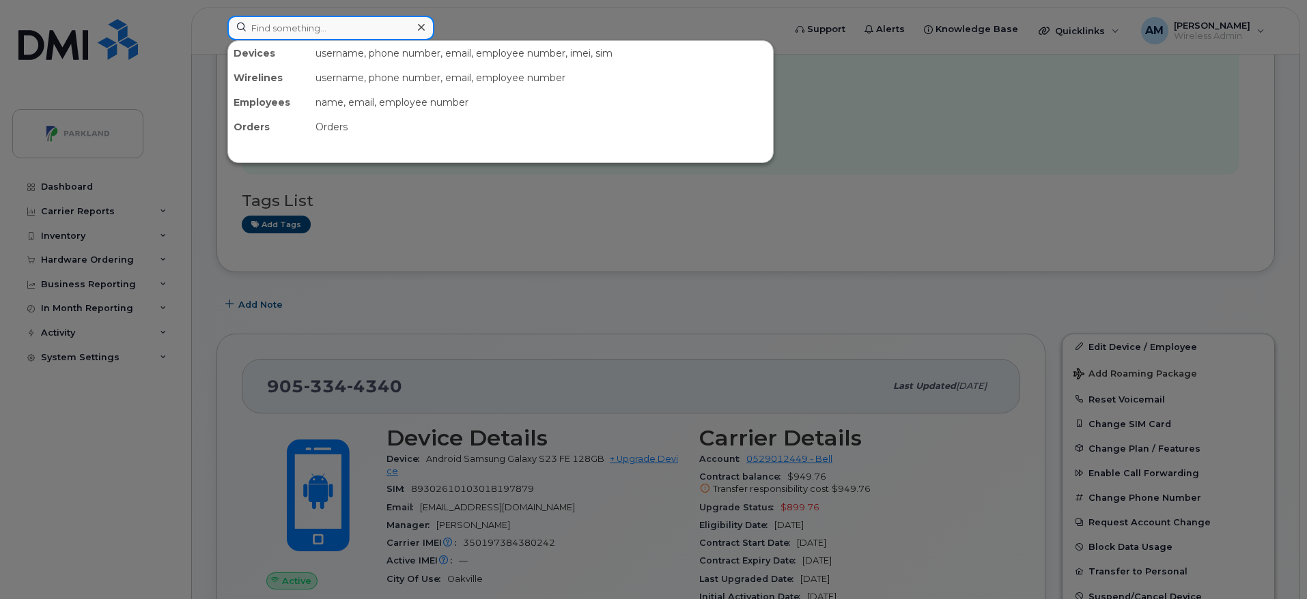
paste input "Arvin Boparai-Sarwara"
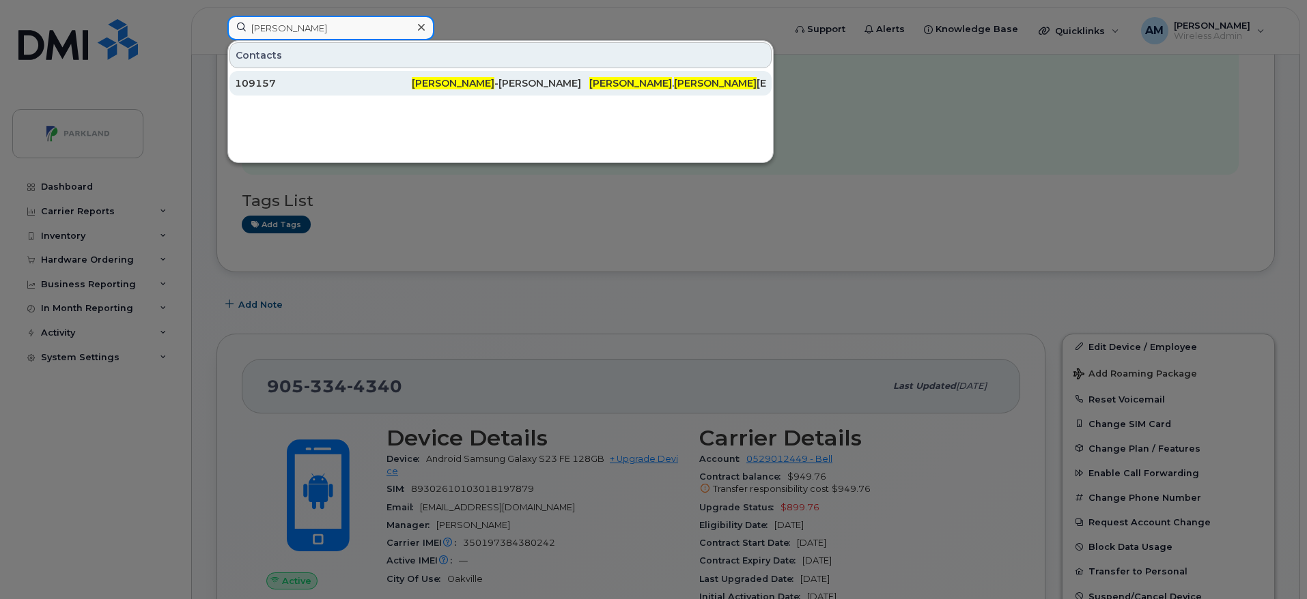
type input "Arvin Boparai"
click at [489, 83] on div "Arvin Boparai -Sarwara" at bounding box center [500, 83] width 177 height 14
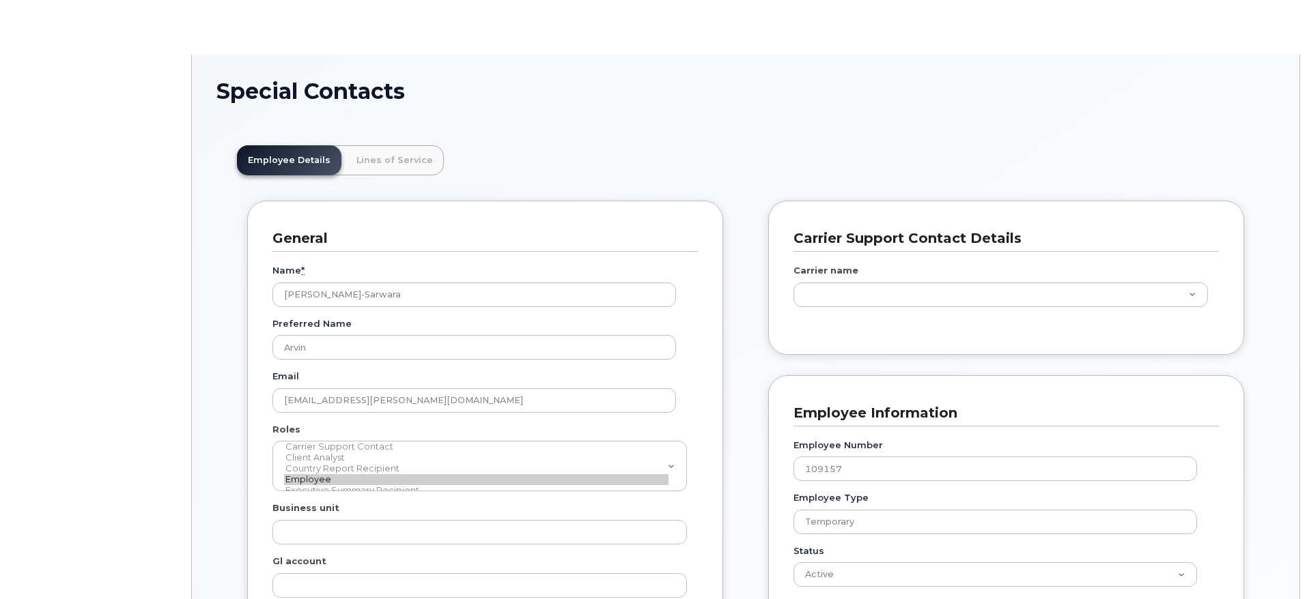
scroll to position [46, 0]
type input "586980"
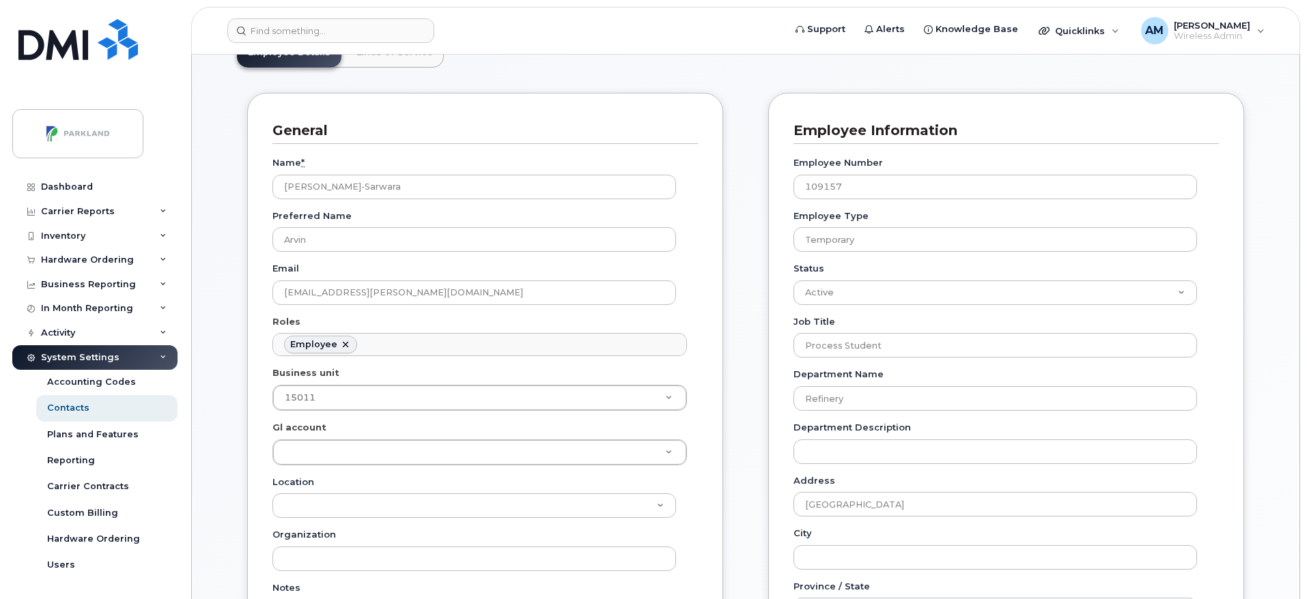
scroll to position [178, 0]
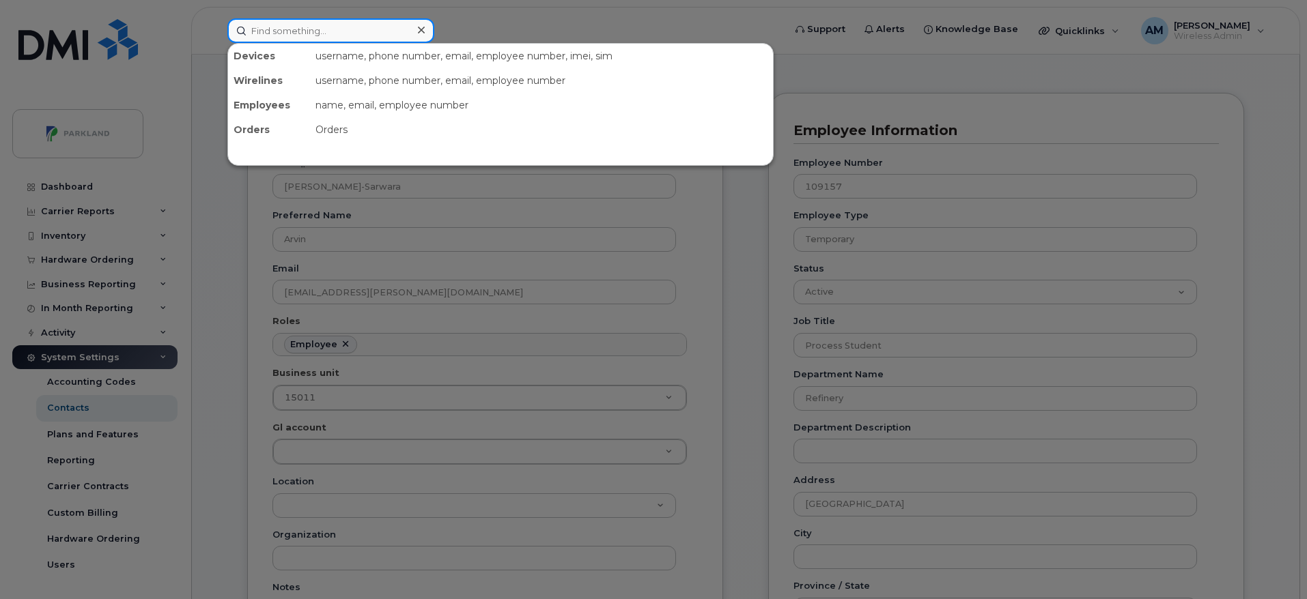
click at [270, 41] on input at bounding box center [330, 30] width 207 height 25
paste input "[PERSON_NAME]"
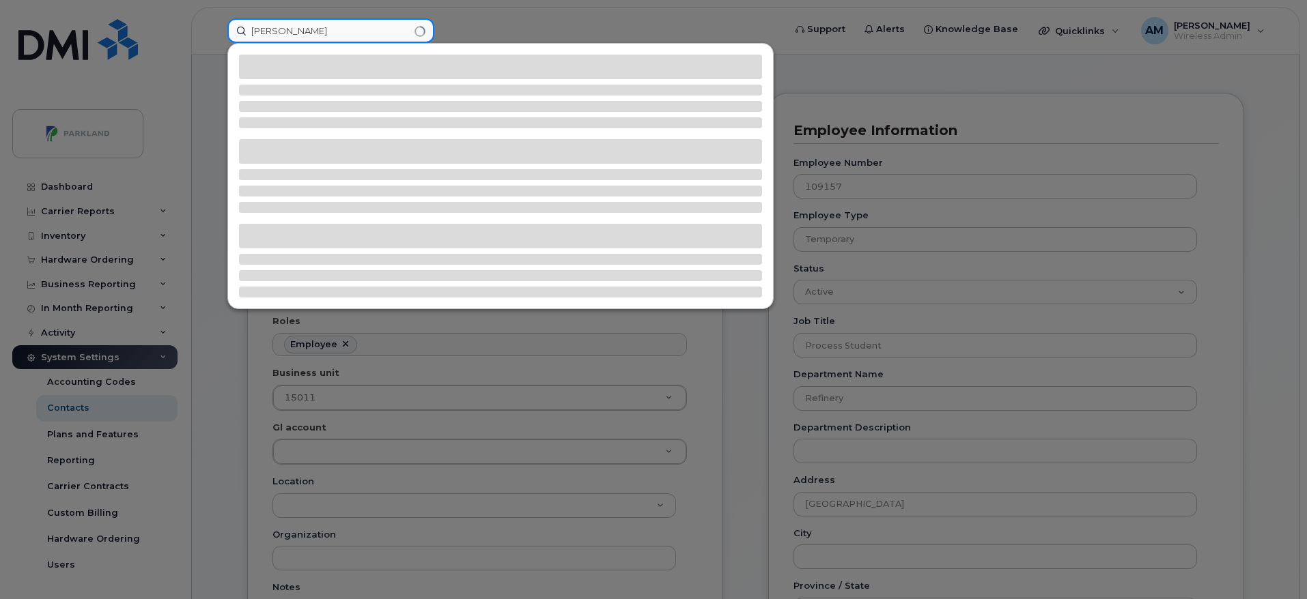
type input "[PERSON_NAME]"
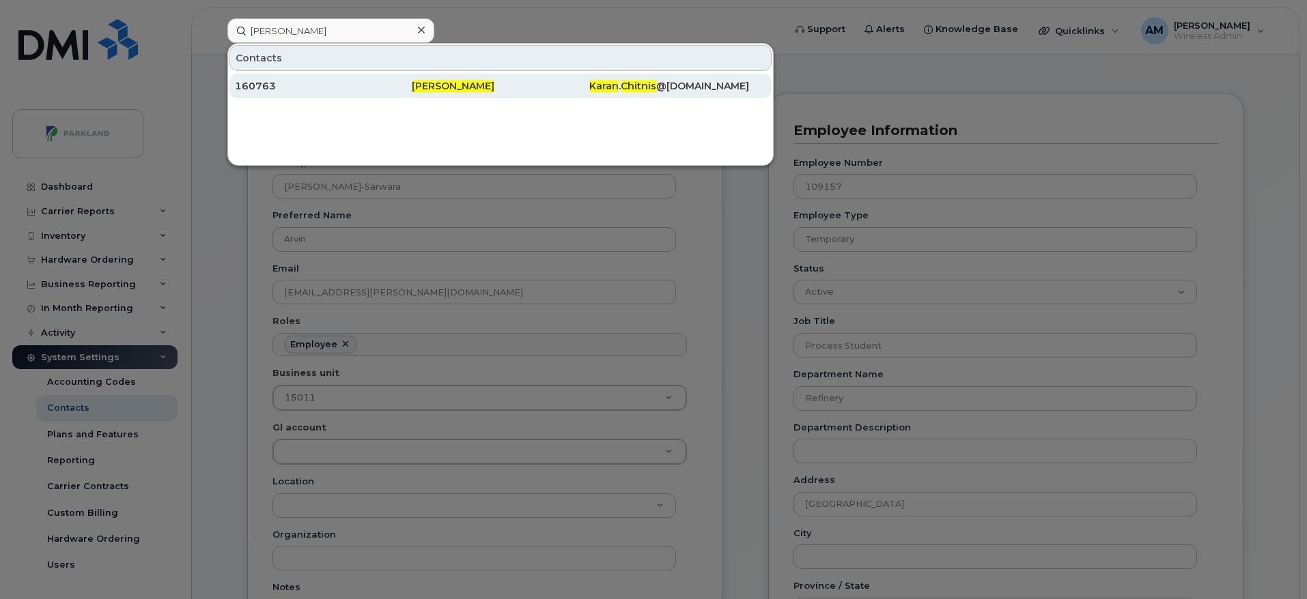
click at [385, 91] on div "160763" at bounding box center [323, 86] width 177 height 14
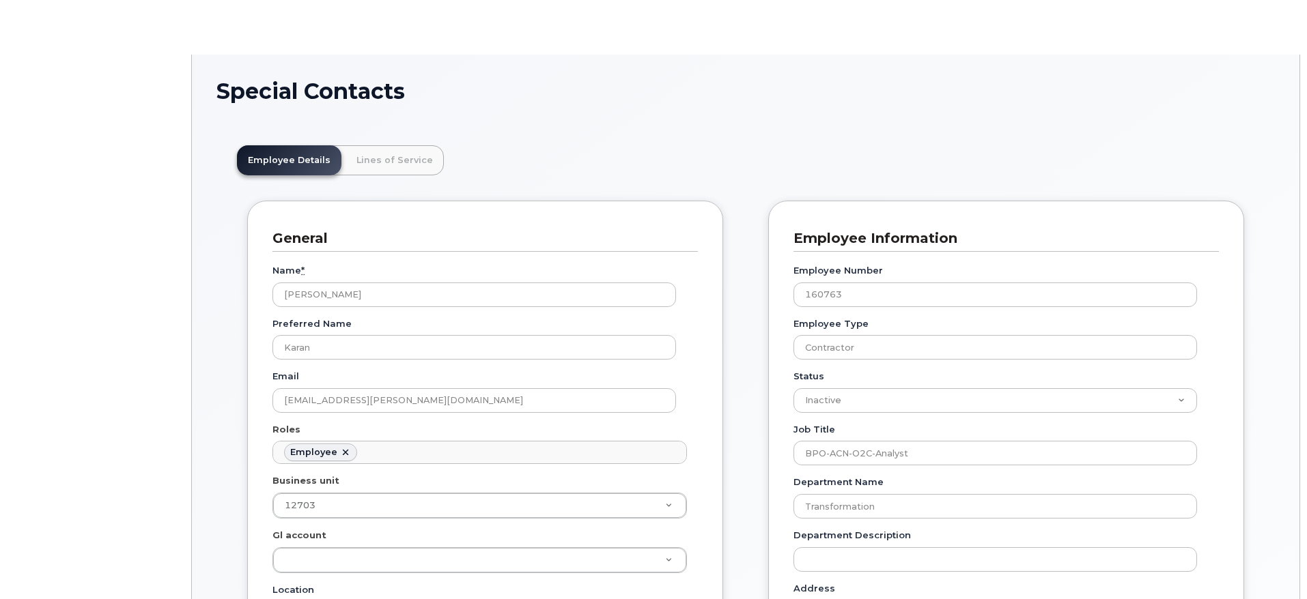
scroll to position [40, 0]
